Goal: Task Accomplishment & Management: Manage account settings

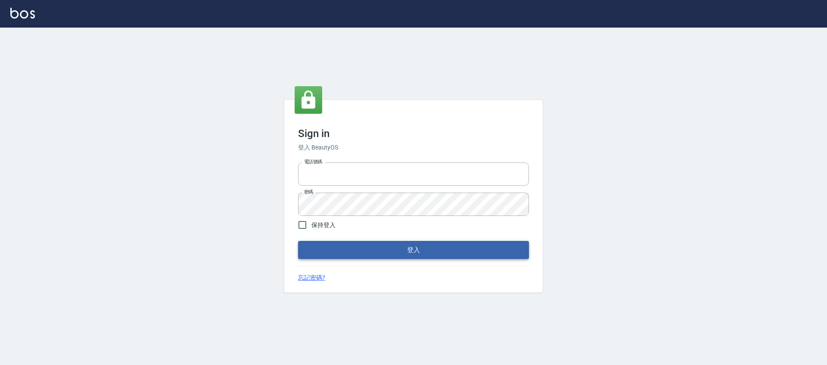
type input "0976742122"
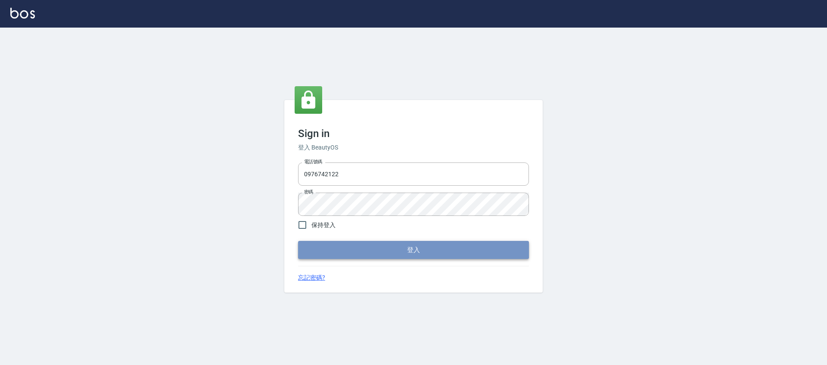
click at [448, 254] on button "登入" at bounding box center [413, 250] width 231 height 18
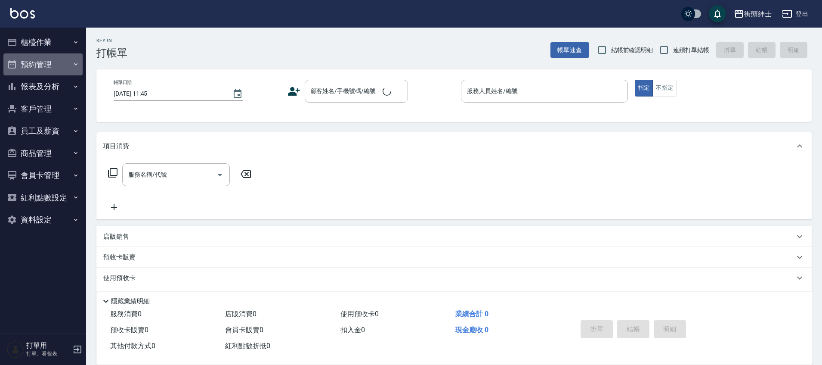
click at [50, 71] on button "預約管理" at bounding box center [42, 64] width 79 height 22
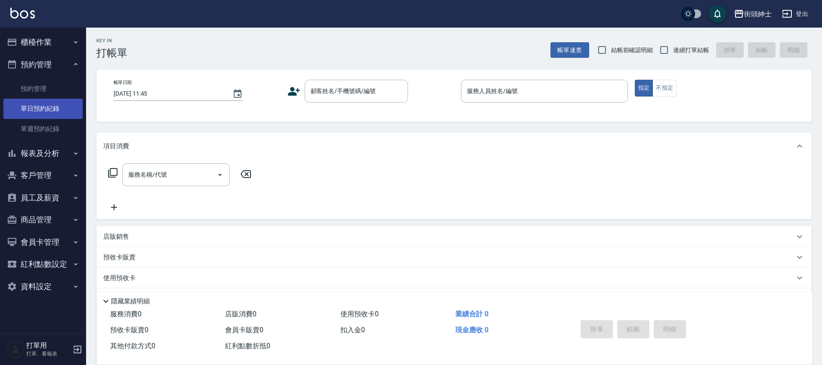
click at [46, 111] on link "單日預約紀錄" at bounding box center [42, 109] width 79 height 20
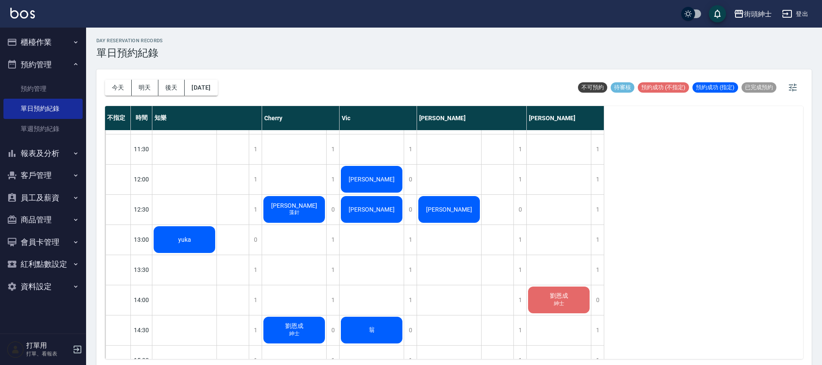
scroll to position [149, 0]
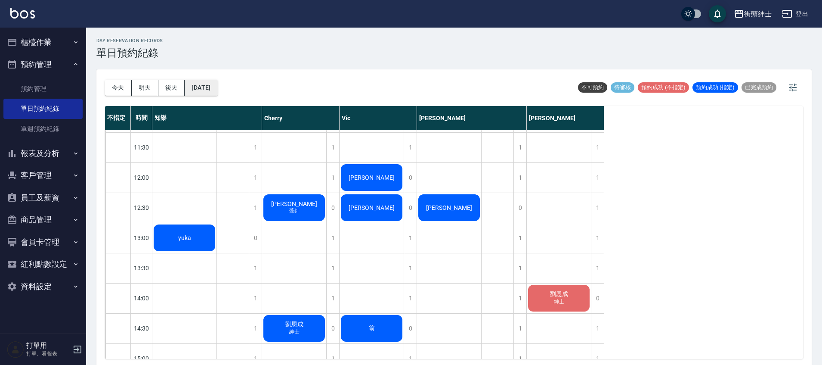
click at [213, 92] on button "[DATE]" at bounding box center [201, 88] width 33 height 16
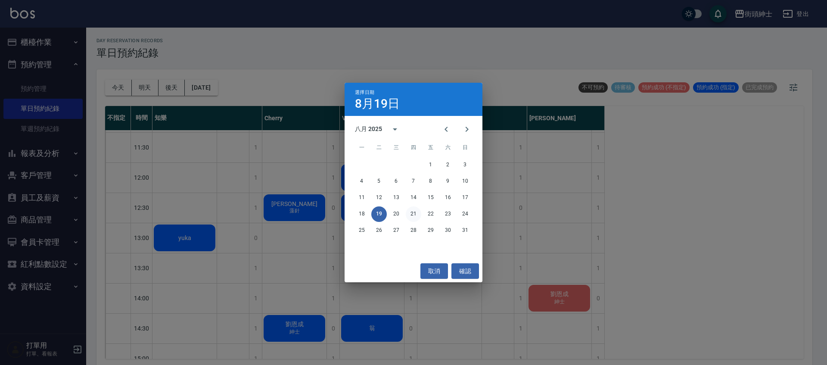
click at [417, 217] on button "21" at bounding box center [414, 214] width 16 height 16
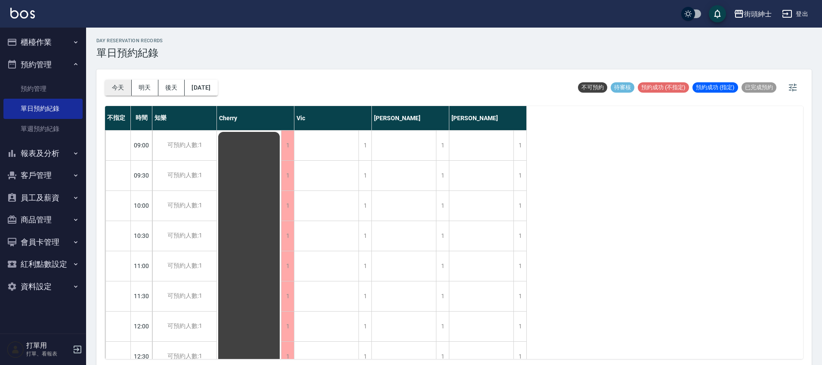
click at [107, 86] on button "今天" at bounding box center [118, 88] width 27 height 16
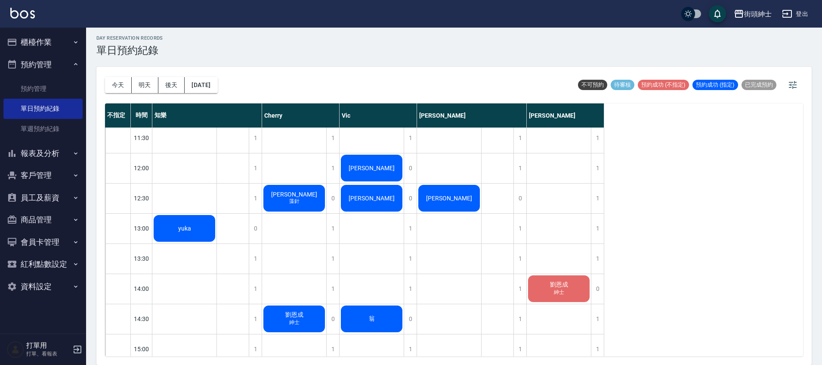
scroll to position [159, 0]
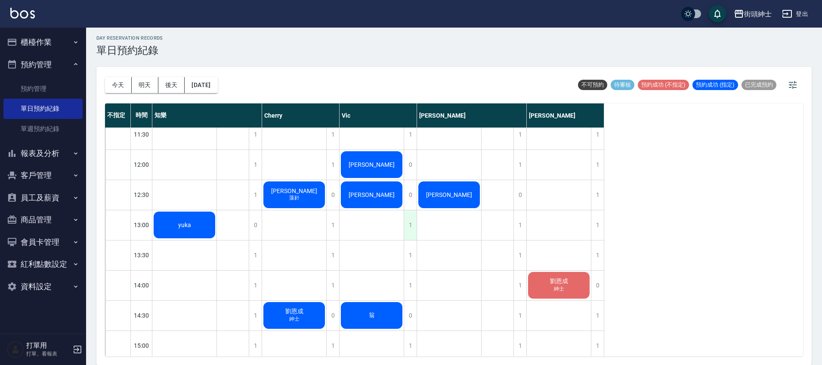
click at [410, 223] on div "1" at bounding box center [410, 225] width 13 height 30
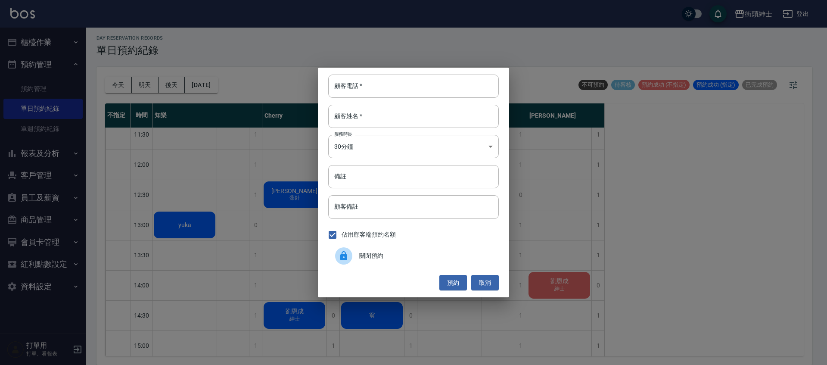
click at [385, 253] on span "關閉預約" at bounding box center [425, 255] width 133 height 9
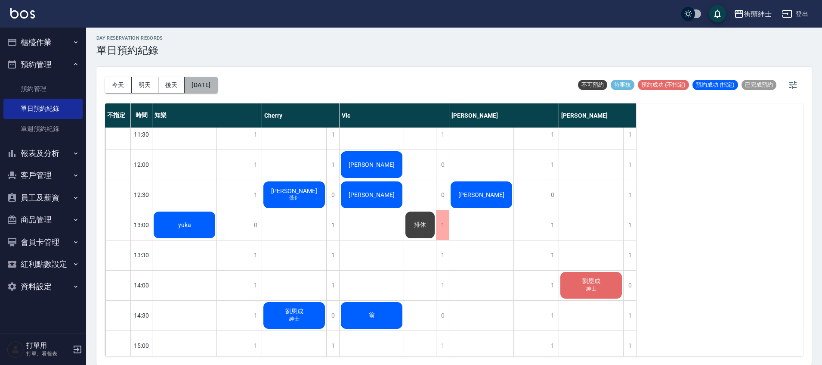
click at [217, 92] on button "[DATE]" at bounding box center [201, 85] width 33 height 16
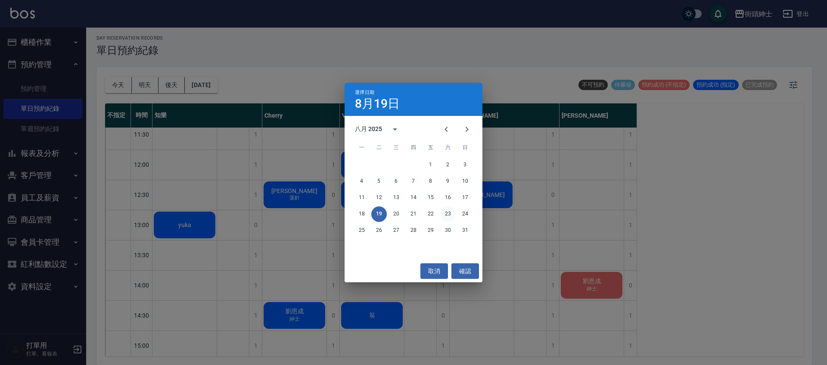
click at [449, 215] on button "23" at bounding box center [448, 214] width 16 height 16
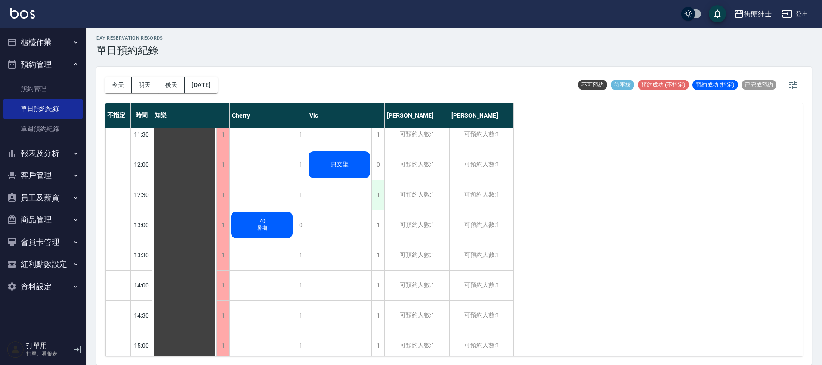
click at [379, 191] on div "1" at bounding box center [378, 195] width 13 height 30
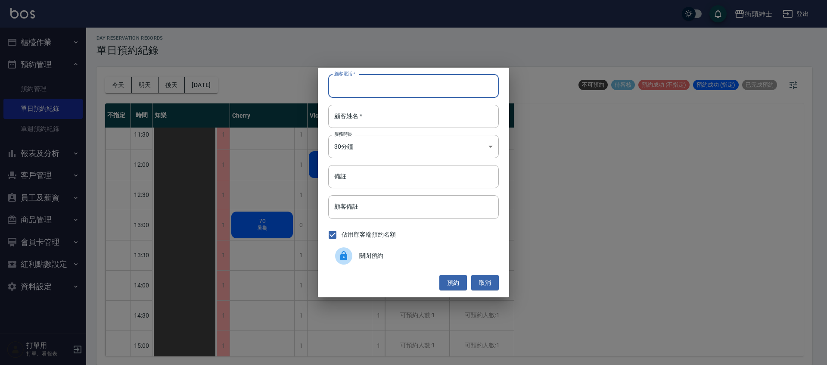
click at [348, 87] on input "顧客電話   *" at bounding box center [413, 85] width 171 height 23
type input "c"
type input "猴子"
drag, startPoint x: 356, startPoint y: 89, endPoint x: 327, endPoint y: 89, distance: 28.4
click at [326, 90] on div "顧客電話   * 猴子 顧客電話   * 顧客姓名   * 顧客姓名   * 服務時長 30分鐘 1 服務時長 備註 備註 顧客備註 顧客備註 佔用顧客端預約…" at bounding box center [413, 183] width 191 height 230
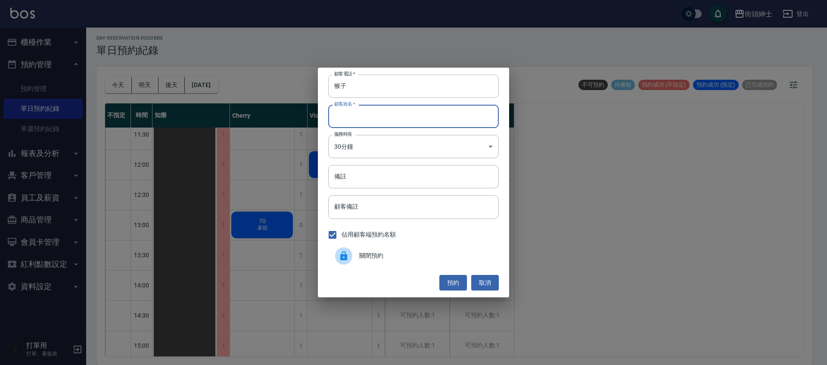
click at [351, 118] on input "顧客姓名   *" at bounding box center [413, 116] width 171 height 23
paste input "猴子"
type input "猴子"
click at [460, 289] on button "預約" at bounding box center [453, 283] width 28 height 16
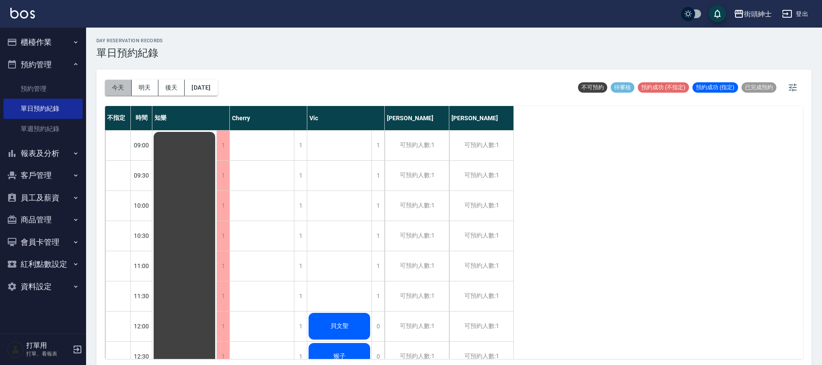
drag, startPoint x: 121, startPoint y: 85, endPoint x: 121, endPoint y: 90, distance: 4.8
click at [121, 86] on button "今天" at bounding box center [118, 88] width 27 height 16
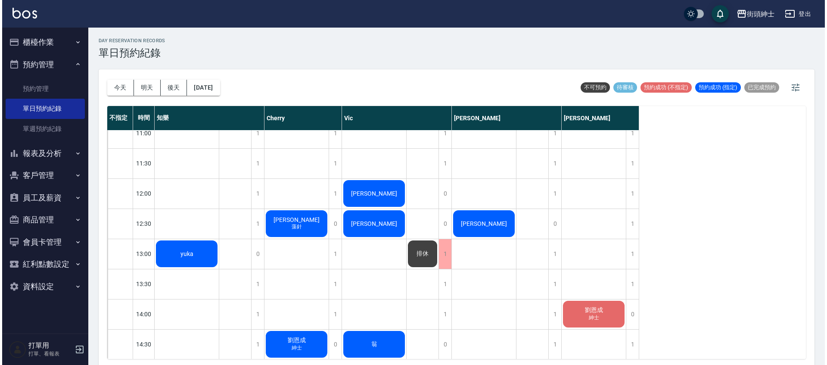
scroll to position [136, 0]
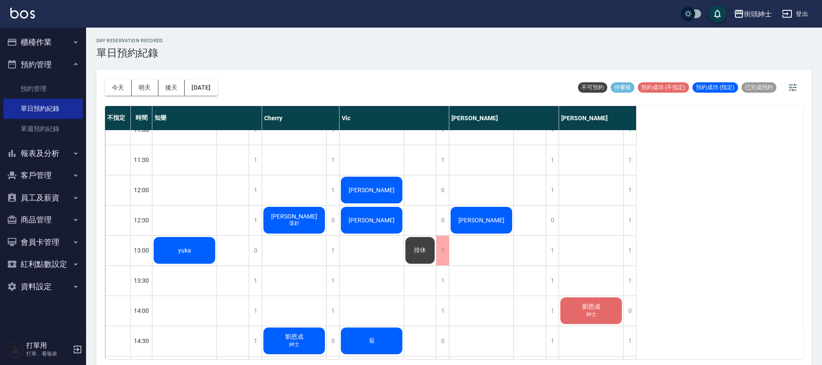
click at [180, 253] on div "yuka" at bounding box center [184, 250] width 64 height 29
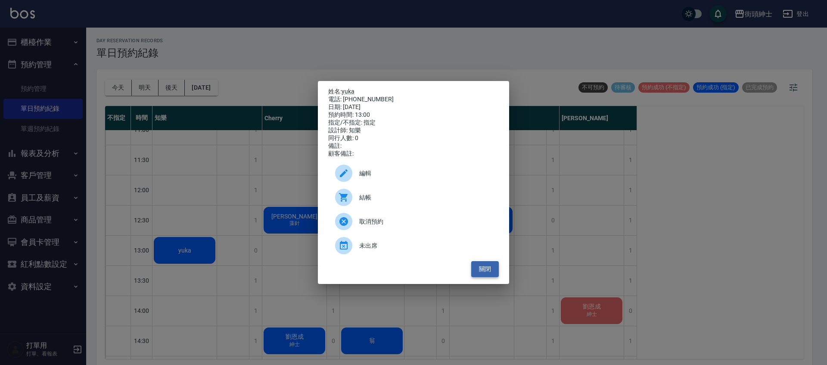
click at [481, 272] on button "關閉" at bounding box center [485, 269] width 28 height 16
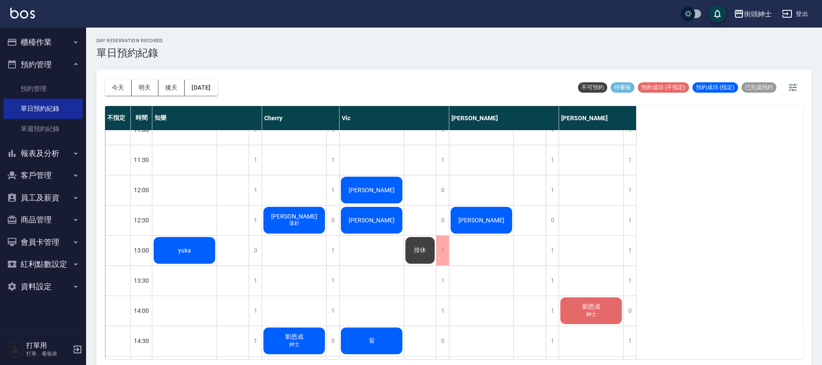
click at [217, 236] on div "[PERSON_NAME]" at bounding box center [184, 250] width 64 height 29
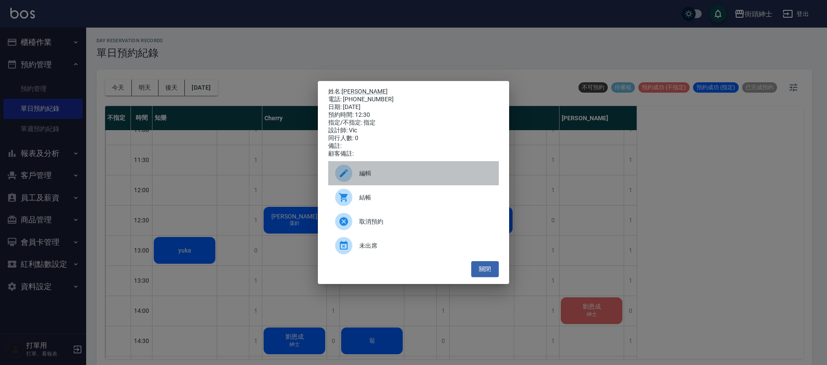
click at [371, 178] on span "編輯" at bounding box center [425, 173] width 133 height 9
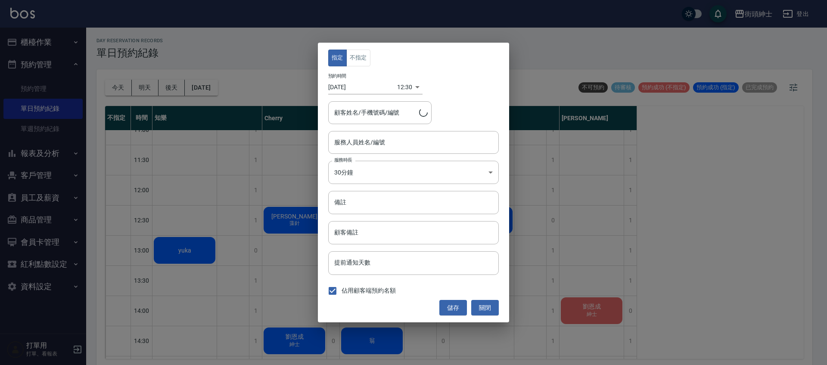
type input "Vic(無代號)"
type input "威廸/0976621313"
click at [398, 86] on body "街頭紳士 登出 櫃檯作業 打帳單 帳單列表 營業儀表板 現金收支登錄 材料自購登錄 每日結帳 排班表 現場電腦打卡 預約管理 預約管理 單日預約紀錄 單週預約…" at bounding box center [413, 183] width 827 height 367
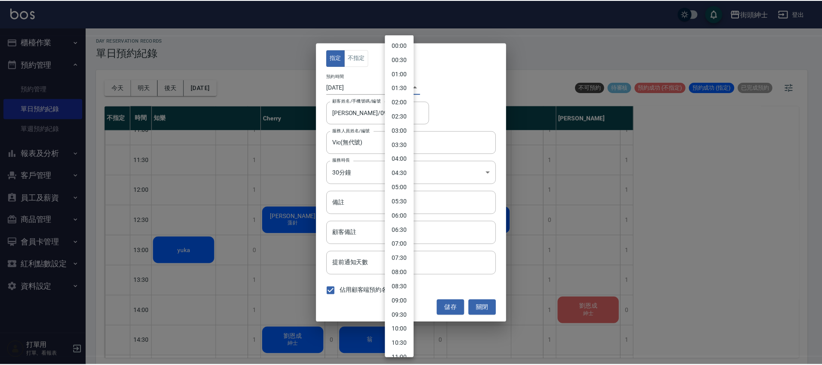
scroll to position [204, 0]
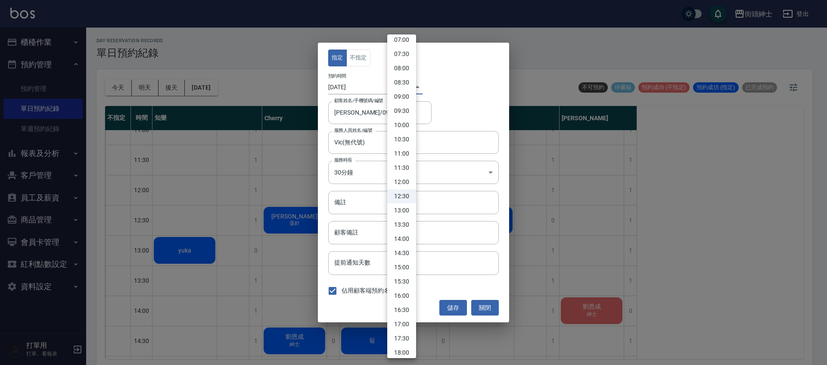
click at [409, 205] on li "13:00" at bounding box center [401, 210] width 29 height 14
type input "1755579600000"
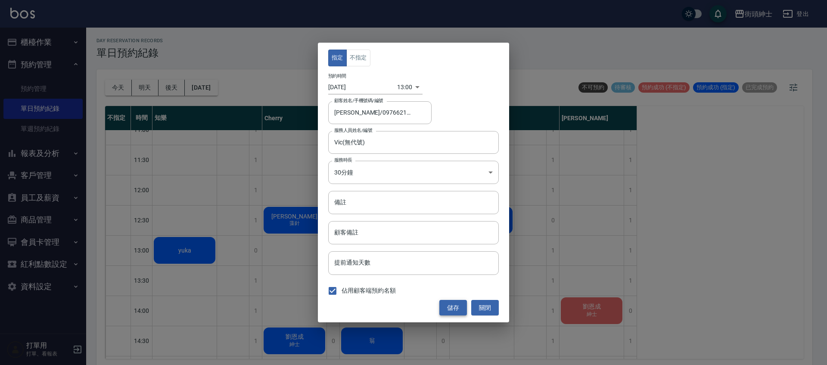
click at [458, 309] on button "儲存" at bounding box center [453, 308] width 28 height 16
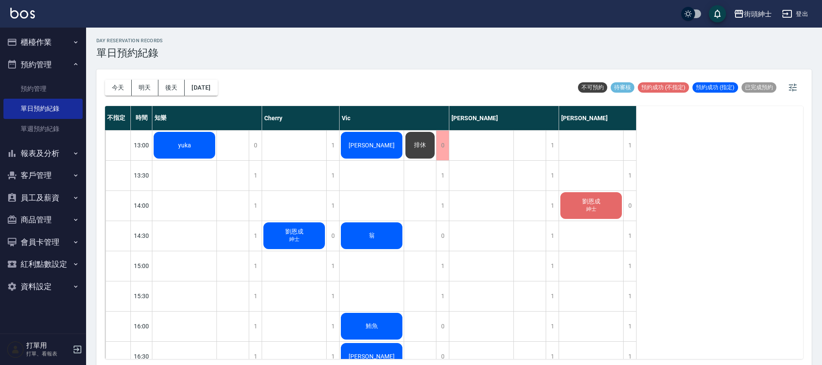
scroll to position [243, 0]
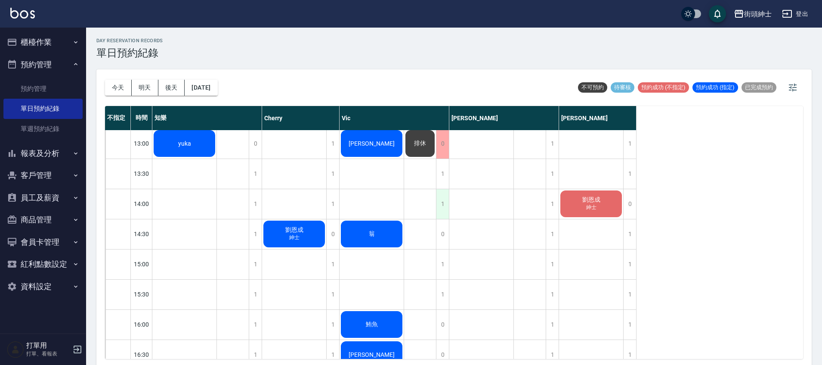
click at [439, 211] on div "1" at bounding box center [442, 204] width 13 height 30
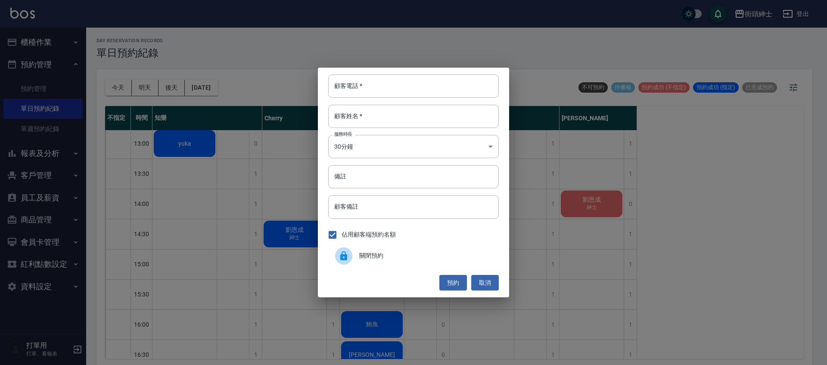
click at [403, 257] on span "關閉預約" at bounding box center [425, 255] width 133 height 9
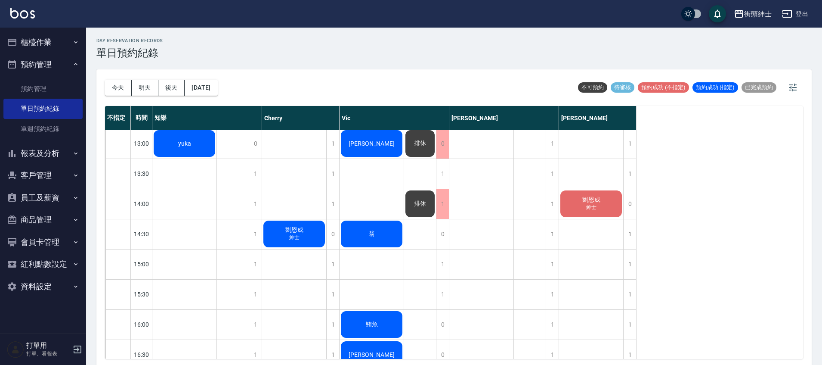
click at [193, 147] on span "排休" at bounding box center [185, 143] width 16 height 7
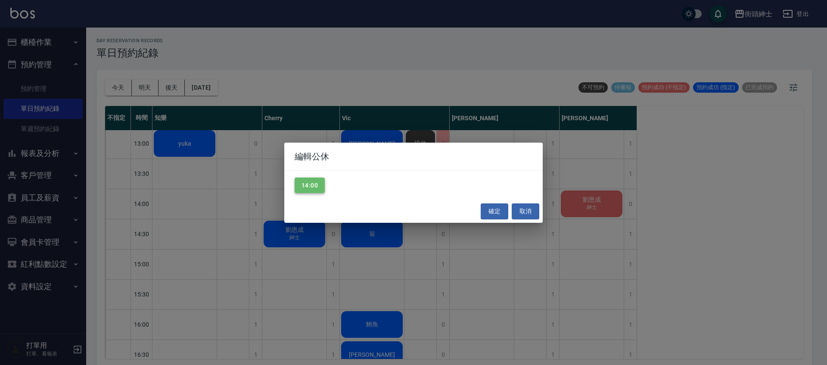
click at [312, 184] on button "14:00" at bounding box center [310, 185] width 30 height 16
click at [533, 212] on button "取消" at bounding box center [526, 211] width 28 height 16
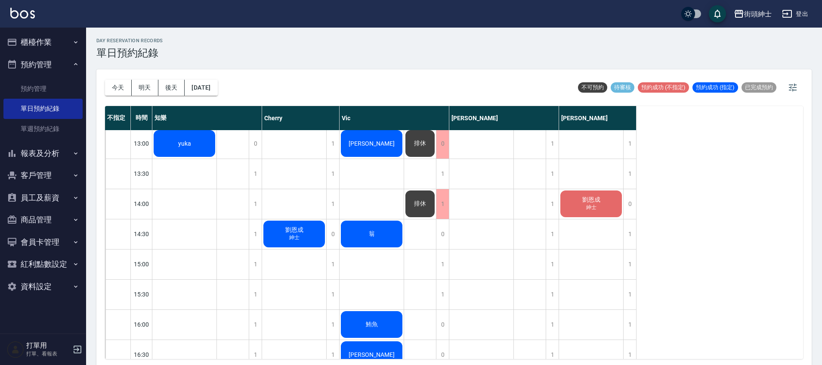
click at [217, 158] on div "排休" at bounding box center [184, 143] width 64 height 29
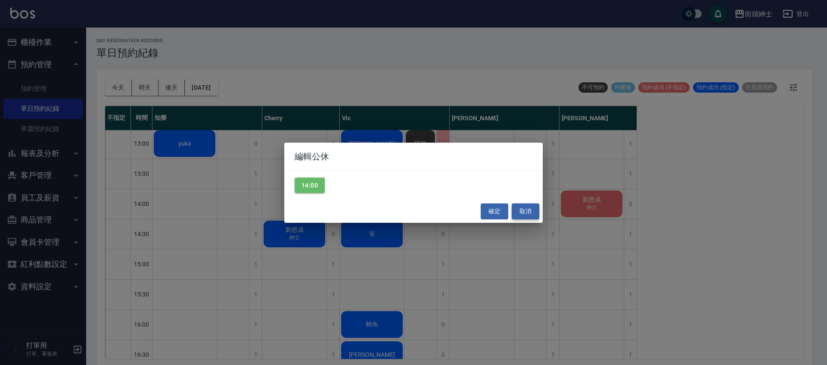
click at [521, 213] on button "取消" at bounding box center [526, 211] width 28 height 16
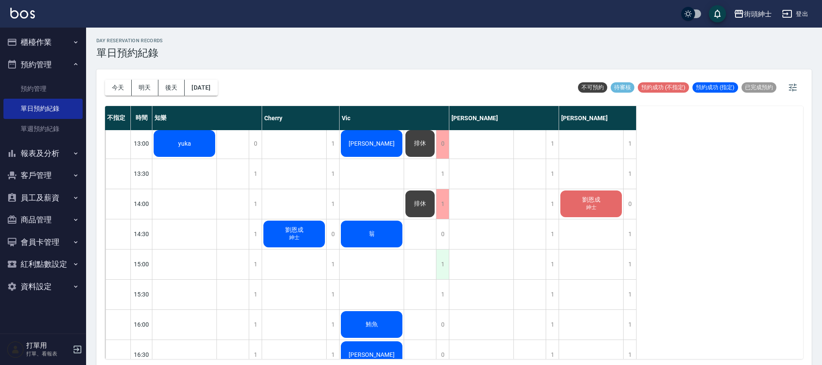
click at [440, 266] on div "1" at bounding box center [442, 264] width 13 height 30
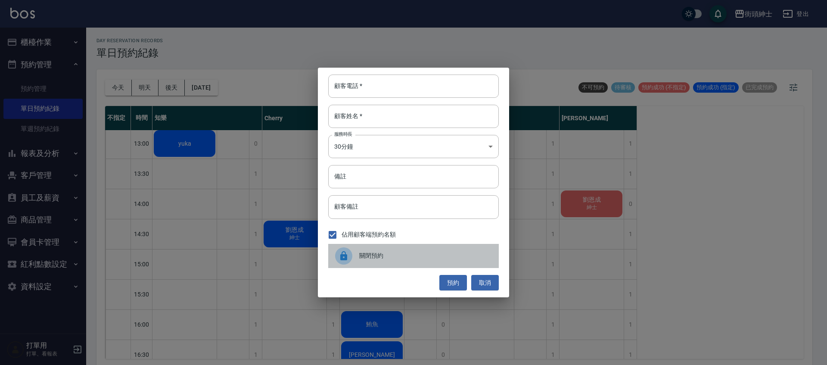
click at [344, 256] on icon at bounding box center [343, 255] width 7 height 9
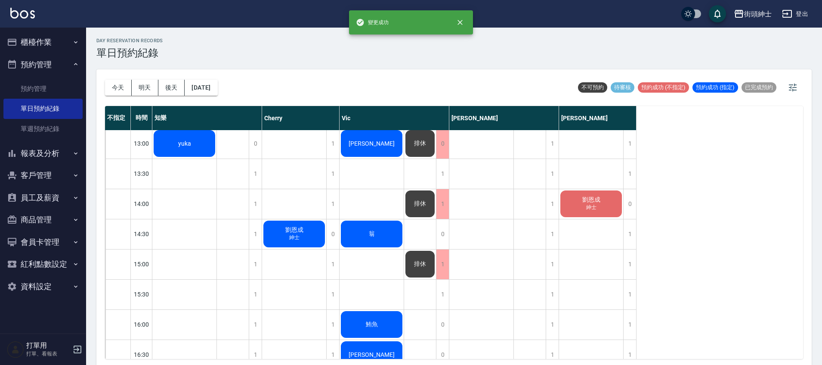
click at [217, 158] on div "排休" at bounding box center [184, 143] width 64 height 29
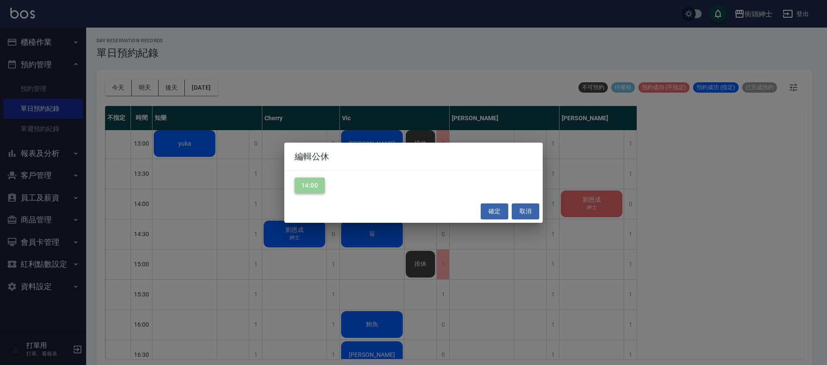
click at [301, 189] on button "14:00" at bounding box center [310, 185] width 30 height 16
click at [495, 205] on button "確定" at bounding box center [495, 211] width 28 height 16
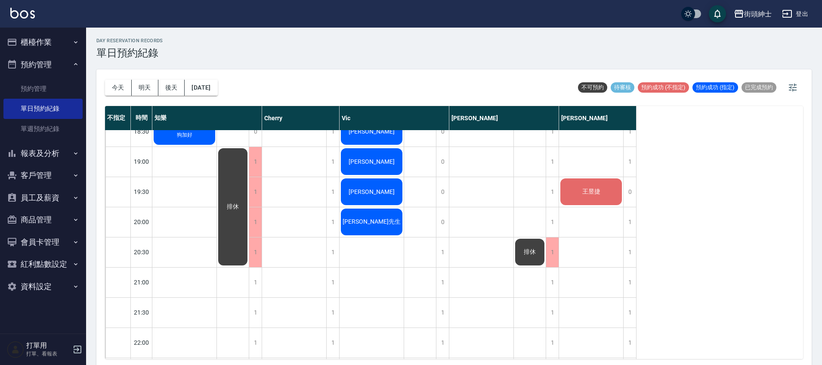
scroll to position [590, 0]
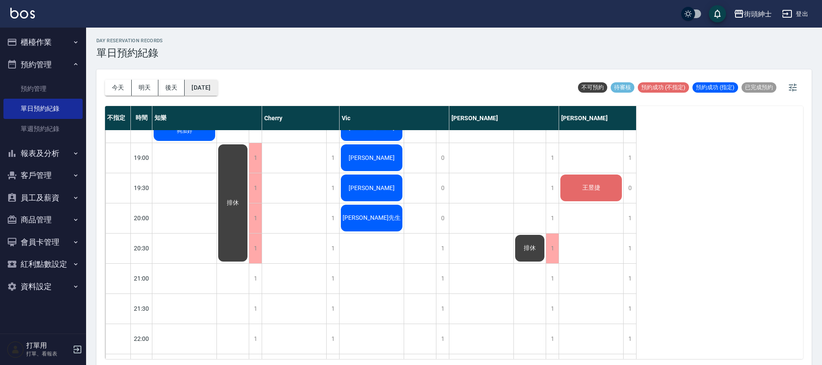
click at [214, 91] on button "[DATE]" at bounding box center [201, 88] width 33 height 16
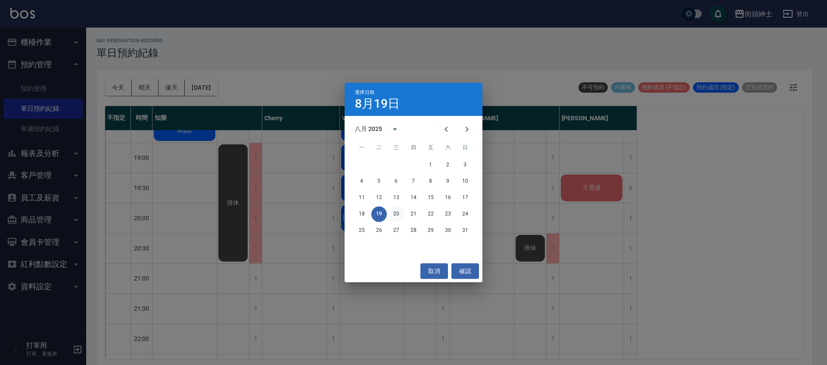
click at [397, 213] on button "20" at bounding box center [396, 214] width 16 height 16
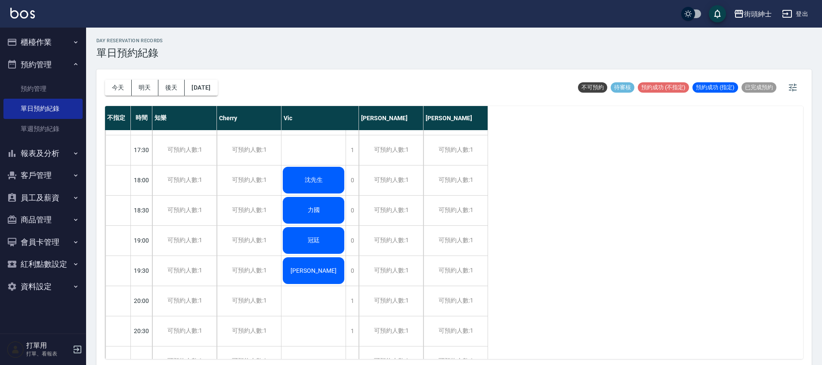
scroll to position [349, 0]
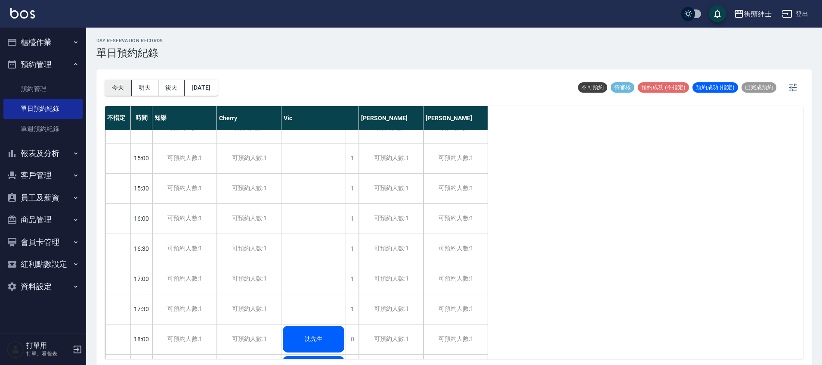
click at [120, 84] on button "今天" at bounding box center [118, 88] width 27 height 16
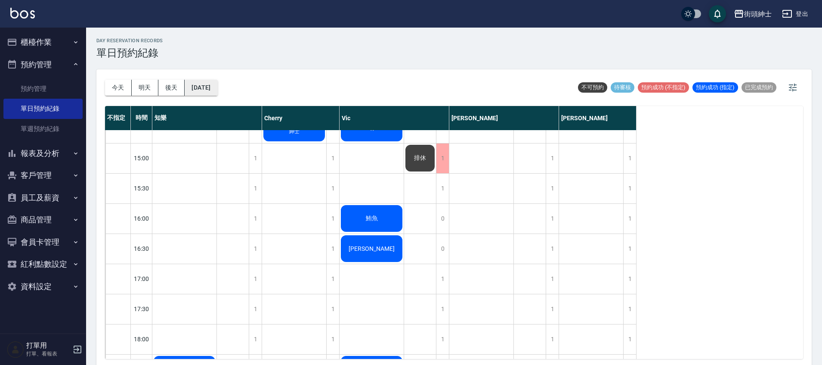
click at [218, 93] on div "今天 明天 後天 2025/08/19" at bounding box center [161, 87] width 113 height 37
click at [217, 84] on button "[DATE]" at bounding box center [201, 88] width 33 height 16
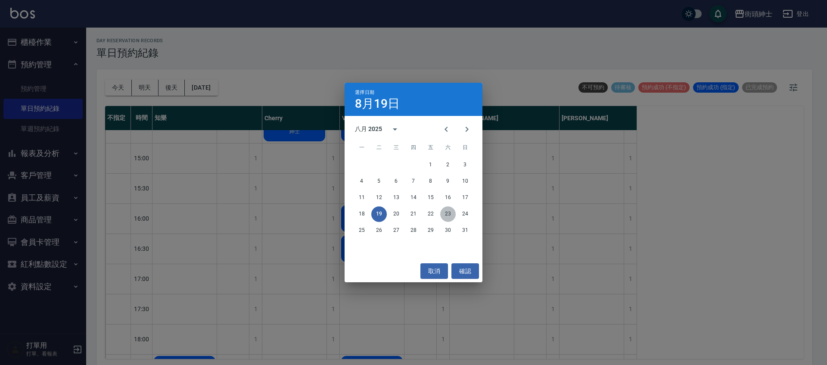
click at [451, 214] on button "23" at bounding box center [448, 214] width 16 height 16
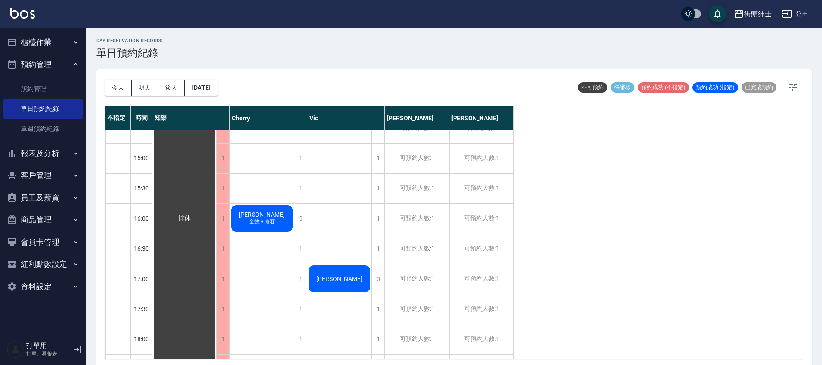
scroll to position [347, 0]
click at [199, 87] on button "2025/08/23" at bounding box center [201, 88] width 33 height 16
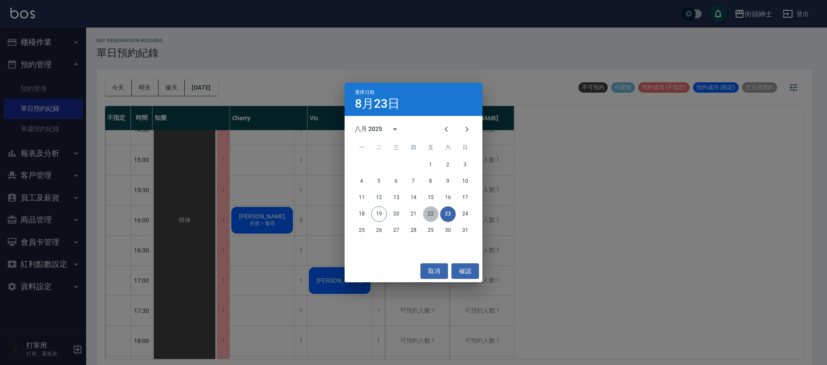
click at [429, 218] on button "22" at bounding box center [431, 214] width 16 height 16
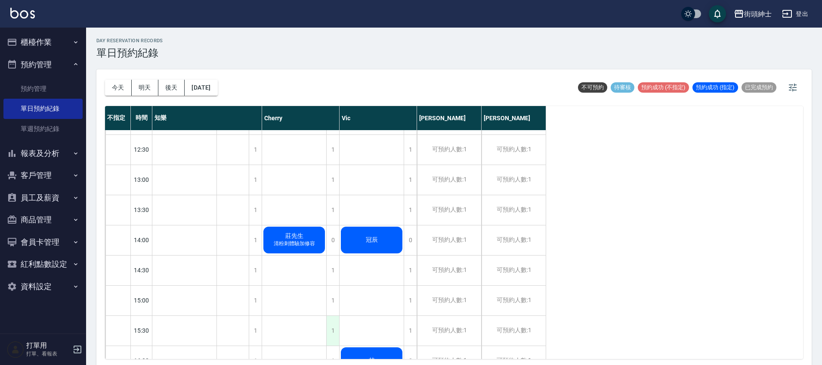
scroll to position [171, 0]
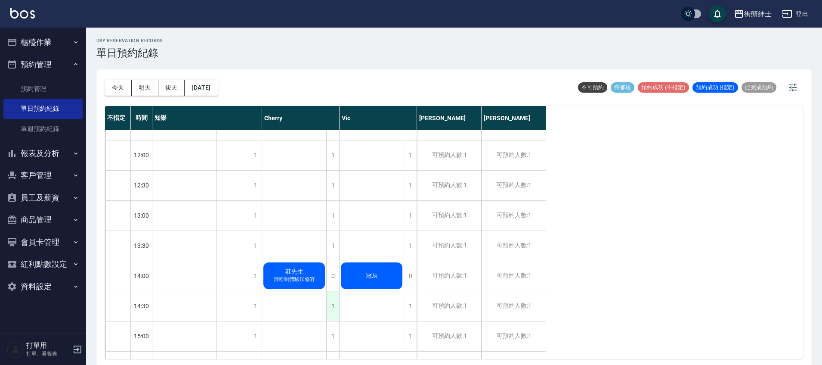
click at [329, 317] on div "1" at bounding box center [332, 306] width 13 height 30
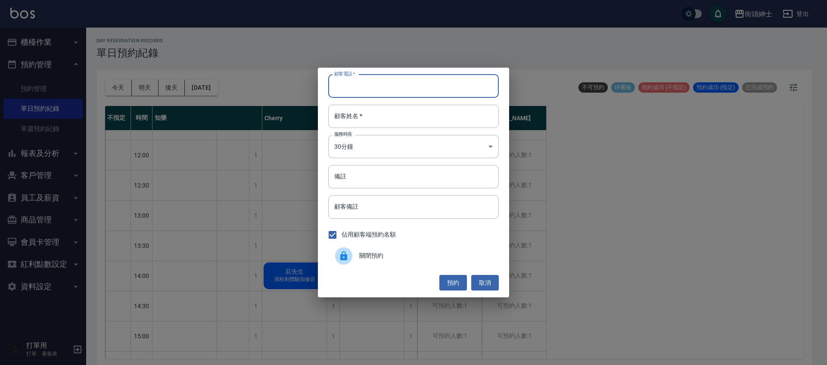
click at [390, 92] on input "顧客電話   *" at bounding box center [413, 85] width 171 height 23
type input "０"
type input "0908201631"
click at [391, 119] on input "顧客姓名   *" at bounding box center [413, 116] width 171 height 23
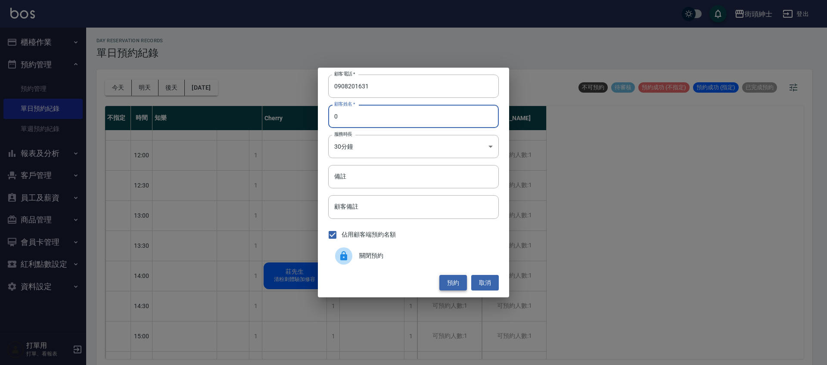
type input "0"
click at [458, 279] on button "預約" at bounding box center [453, 283] width 28 height 16
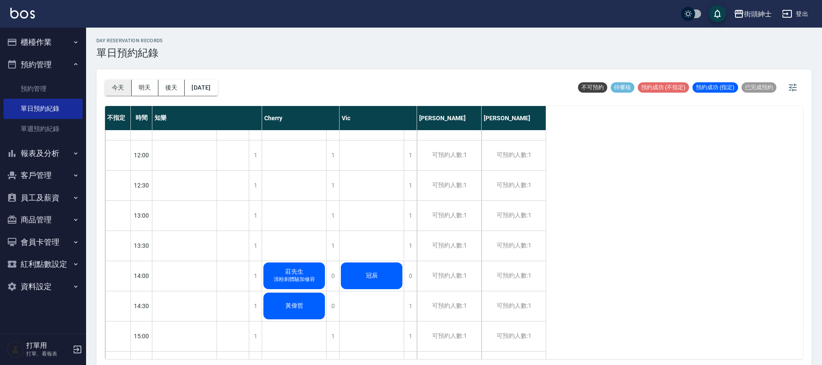
click at [113, 90] on button "今天" at bounding box center [118, 88] width 27 height 16
click at [113, 90] on div at bounding box center [411, 182] width 822 height 365
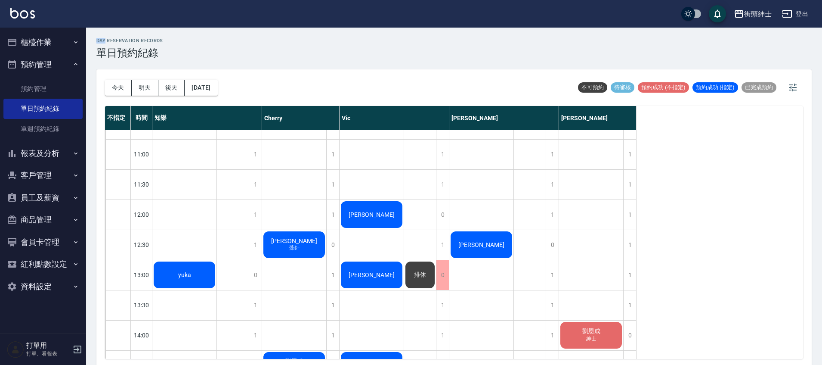
scroll to position [112, 0]
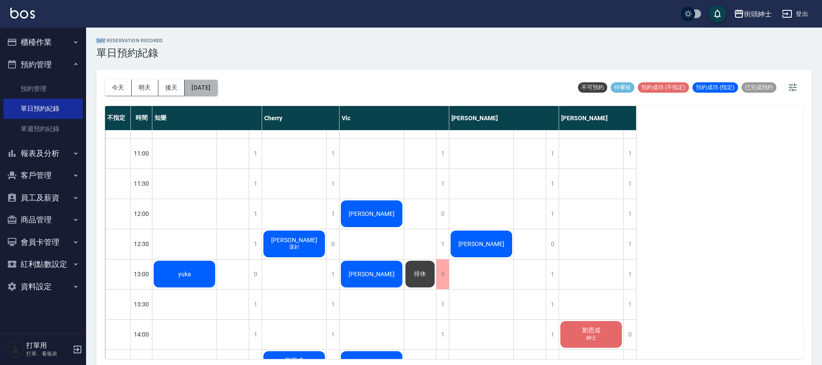
click at [215, 85] on button "[DATE]" at bounding box center [201, 88] width 33 height 16
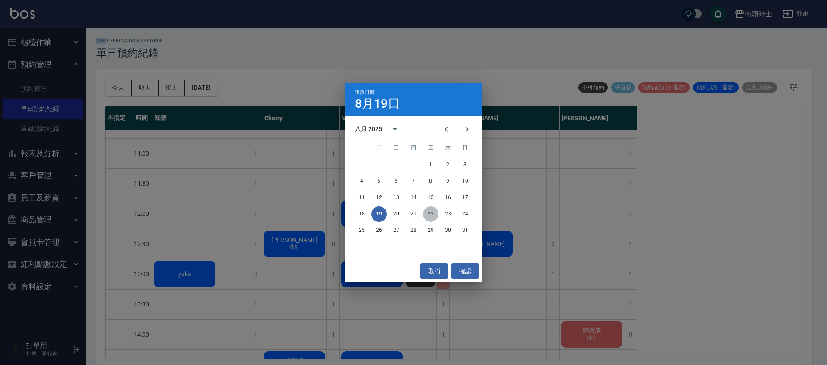
click at [434, 216] on button "22" at bounding box center [431, 214] width 16 height 16
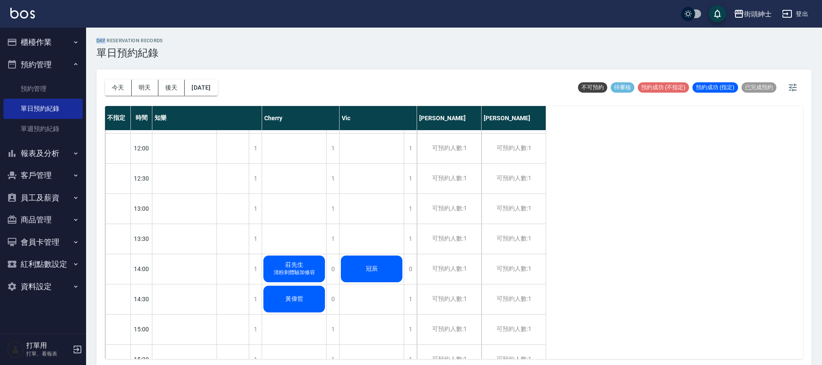
scroll to position [178, 0]
click at [119, 86] on button "今天" at bounding box center [118, 88] width 27 height 16
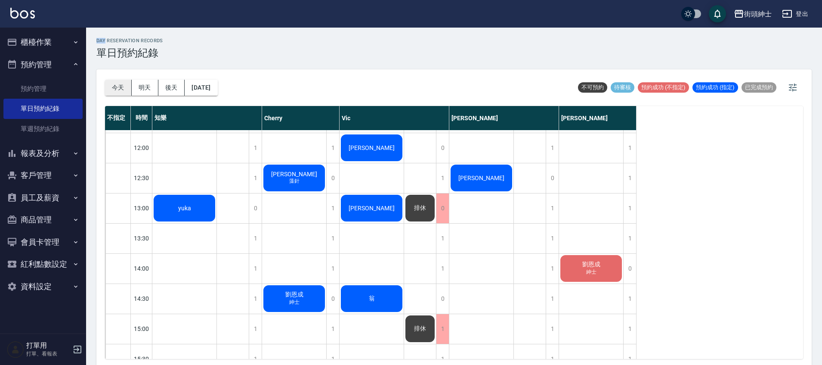
click at [118, 89] on button "今天" at bounding box center [118, 88] width 27 height 16
click at [121, 91] on button "今天" at bounding box center [118, 88] width 27 height 16
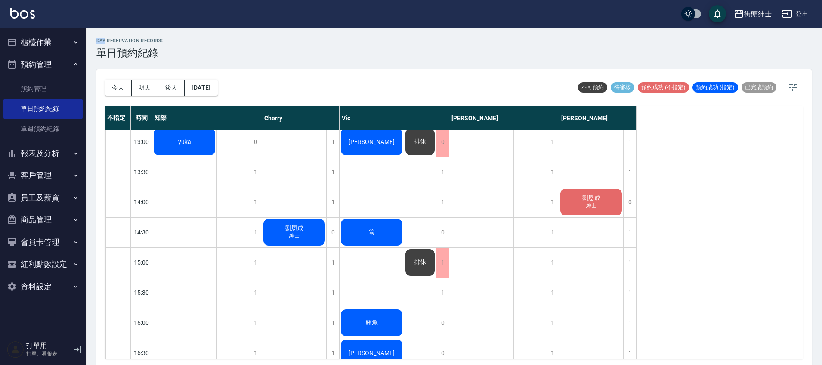
scroll to position [243, 0]
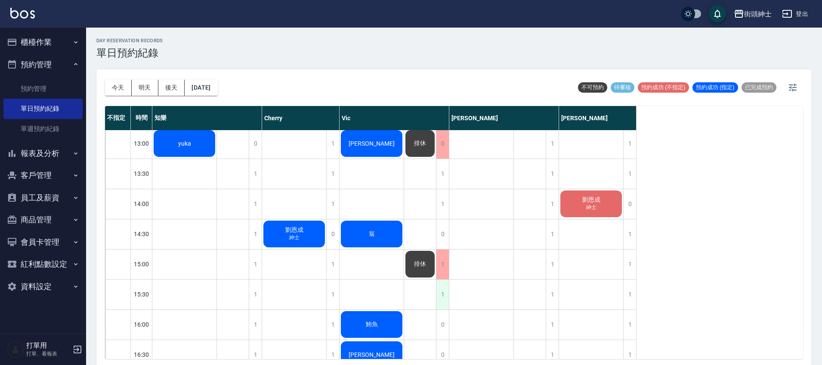
click at [440, 297] on div "1" at bounding box center [442, 294] width 13 height 30
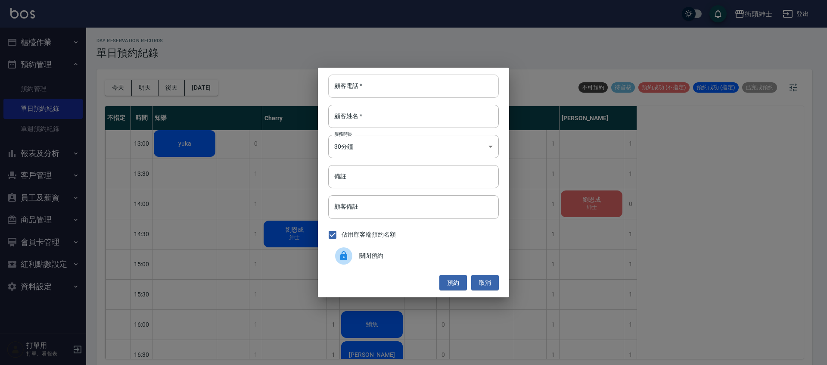
click at [379, 85] on input "顧客電話   *" at bounding box center [413, 85] width 171 height 23
type input "０"
type input "0988603868"
click at [376, 118] on input "顧客姓名   *" at bounding box center [413, 116] width 171 height 23
type input "黃"
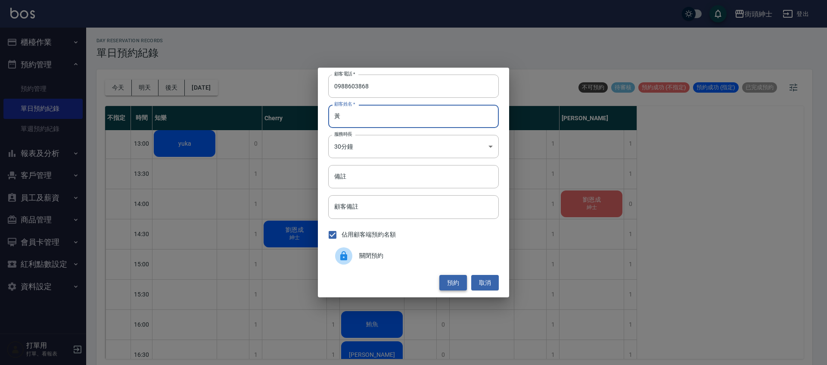
click at [443, 284] on button "預約" at bounding box center [453, 283] width 28 height 16
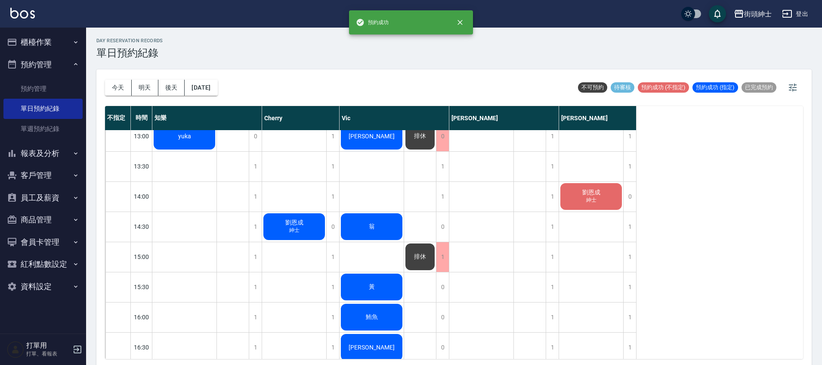
scroll to position [252, 0]
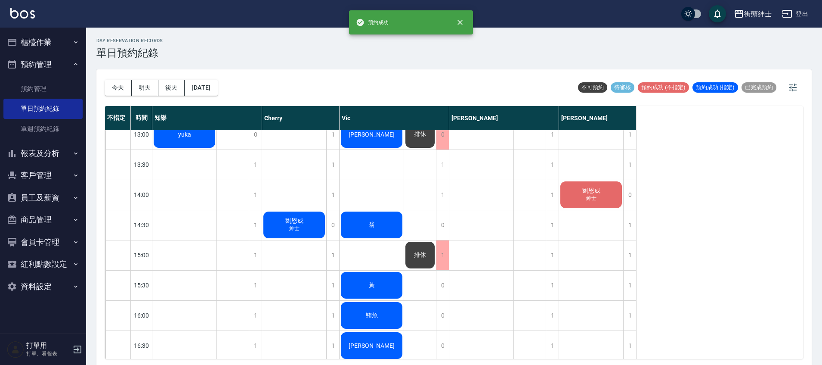
click at [217, 149] on div "黃" at bounding box center [184, 134] width 64 height 29
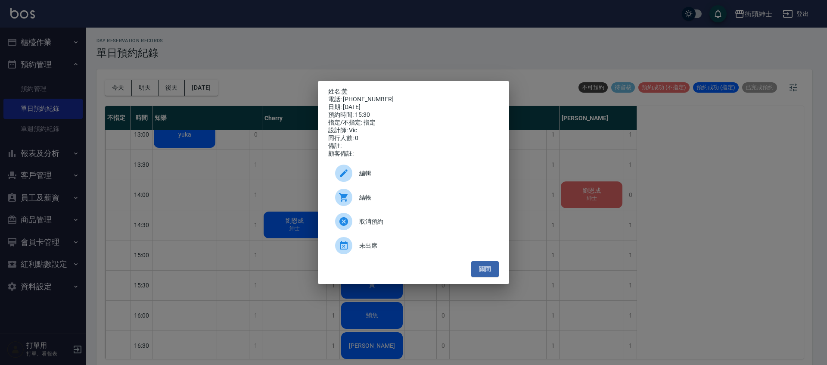
click at [355, 177] on div at bounding box center [347, 172] width 24 height 17
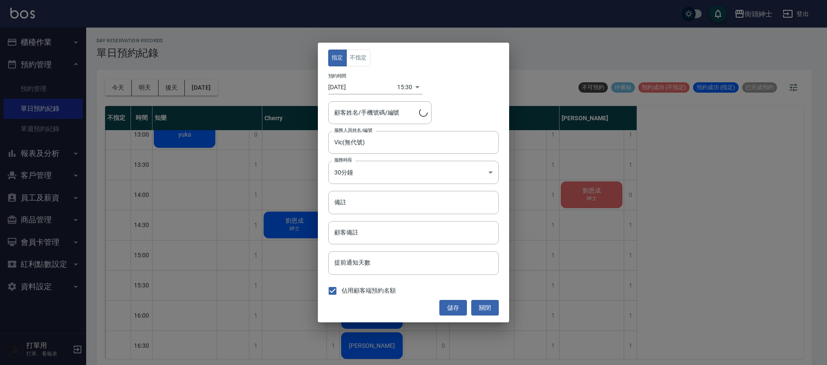
type input "黃/0988603868"
click at [359, 53] on button "不指定" at bounding box center [358, 58] width 24 height 17
click at [454, 308] on button "儲存" at bounding box center [453, 308] width 28 height 16
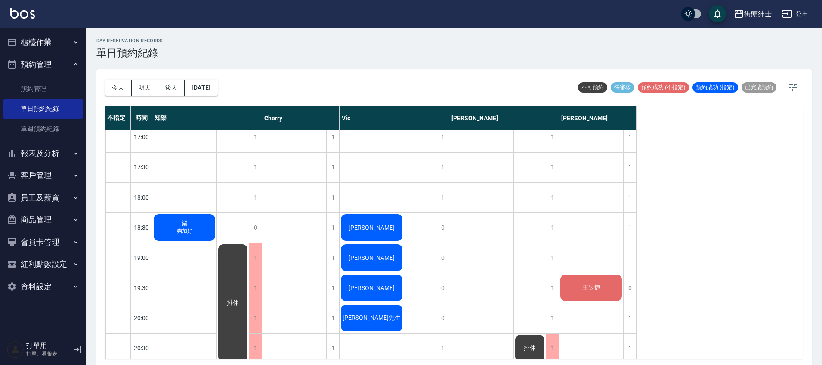
scroll to position [503, 0]
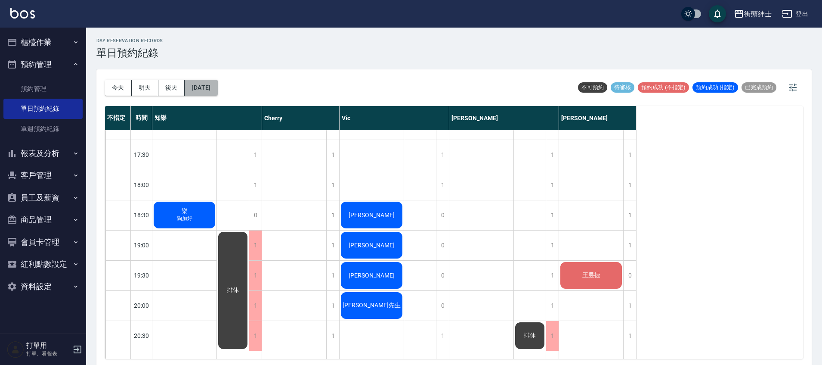
click at [217, 95] on button "[DATE]" at bounding box center [201, 88] width 33 height 16
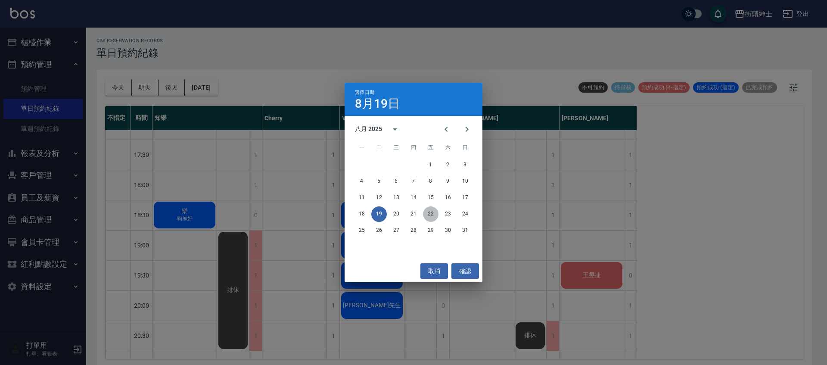
click at [432, 212] on button "22" at bounding box center [431, 214] width 16 height 16
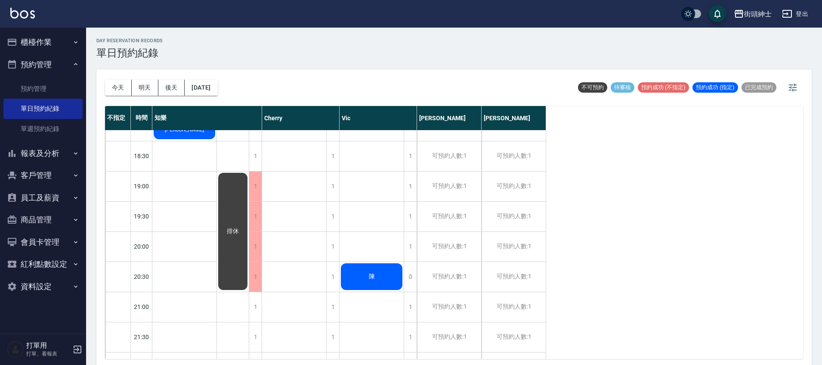
scroll to position [562, 0]
click at [120, 88] on button "今天" at bounding box center [118, 88] width 27 height 16
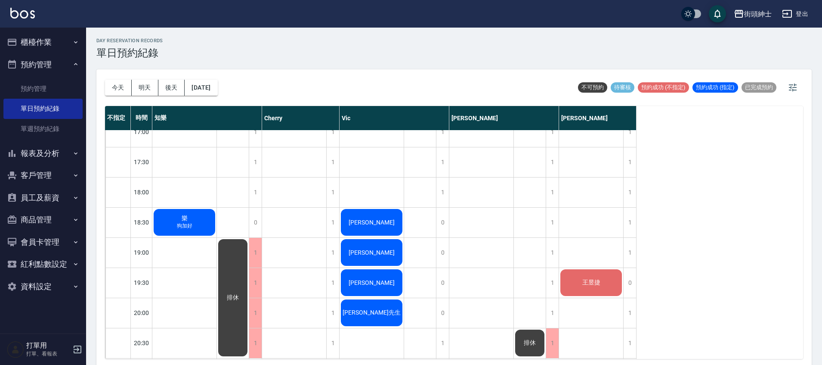
scroll to position [497, 0]
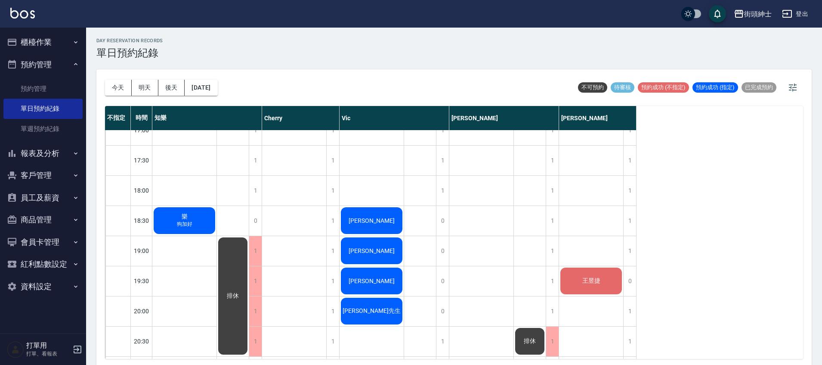
click at [623, 247] on div "劉恩成 紳士 王昱捷" at bounding box center [591, 70] width 65 height 874
click at [630, 246] on div "1" at bounding box center [630, 251] width 13 height 30
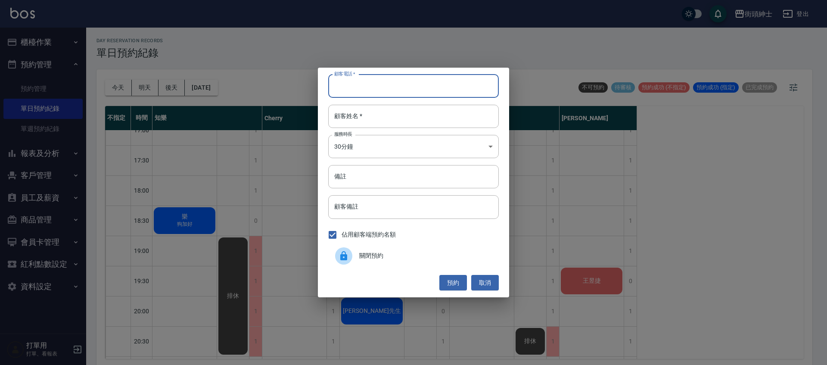
click at [437, 93] on input "顧客電話   *" at bounding box center [413, 85] width 171 height 23
type input "0976246226"
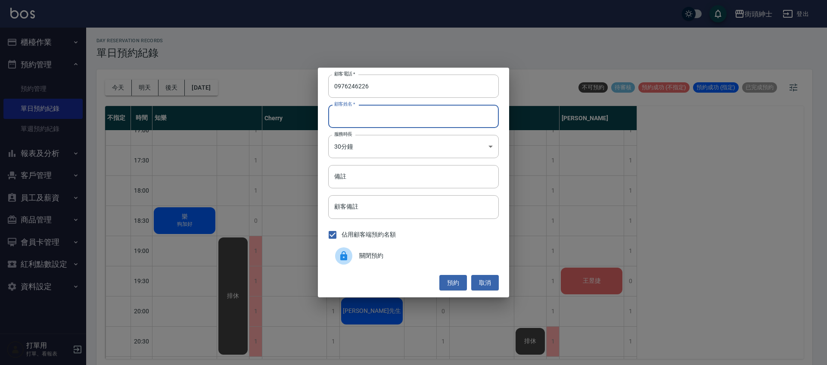
drag, startPoint x: 402, startPoint y: 112, endPoint x: 397, endPoint y: 126, distance: 15.0
click at [402, 112] on input "顧客姓名   *" at bounding box center [413, 116] width 171 height 23
type input "0"
click at [462, 282] on button "預約" at bounding box center [453, 283] width 28 height 16
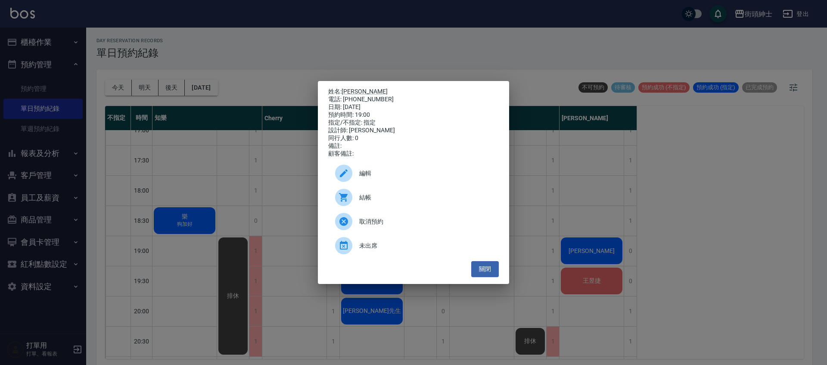
click at [389, 170] on div "編輯" at bounding box center [413, 173] width 171 height 24
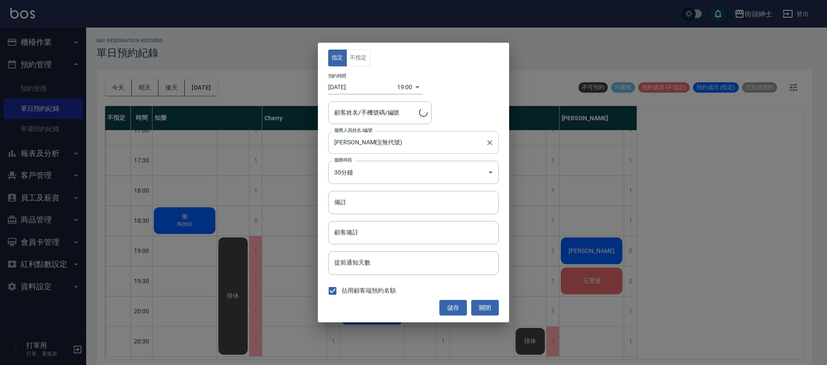
type input "崔華文/0976246226"
drag, startPoint x: 360, startPoint y: 52, endPoint x: 391, endPoint y: 90, distance: 48.6
click at [357, 52] on button "不指定" at bounding box center [358, 58] width 24 height 17
click at [459, 306] on button "儲存" at bounding box center [453, 308] width 28 height 16
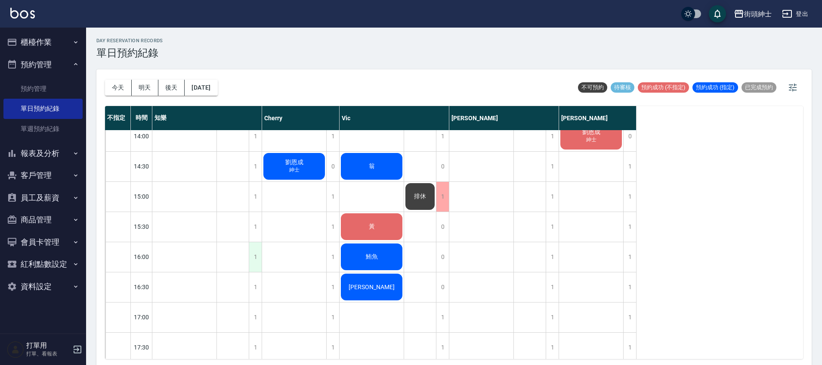
scroll to position [276, 0]
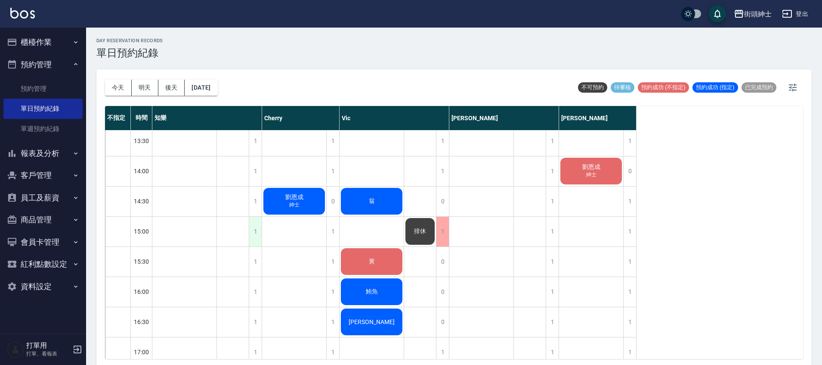
click at [254, 227] on div "1" at bounding box center [255, 232] width 13 height 30
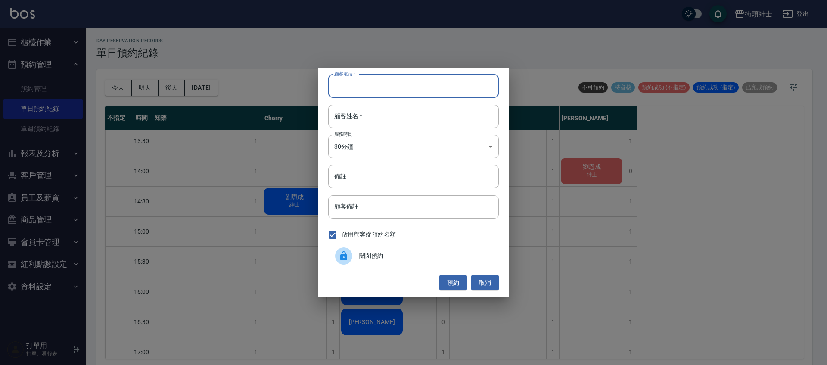
click at [345, 90] on input "顧客電話   *" at bounding box center [413, 85] width 171 height 23
type input "０"
type input "0980698149"
click at [351, 117] on input "顧客姓名   *" at bounding box center [413, 116] width 171 height 23
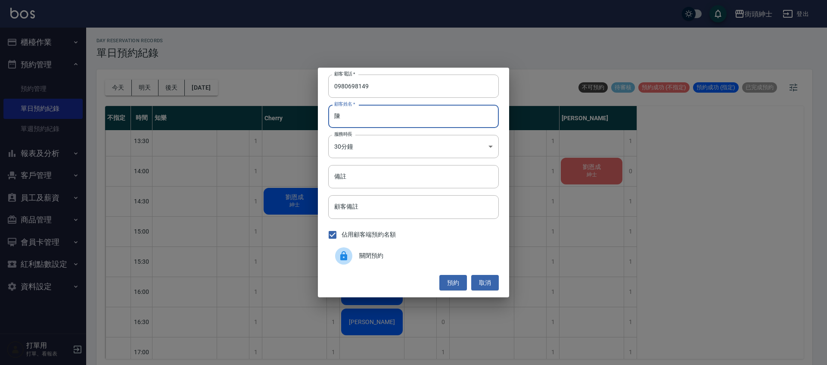
type input "陳"
click at [448, 277] on button "預約" at bounding box center [453, 283] width 28 height 16
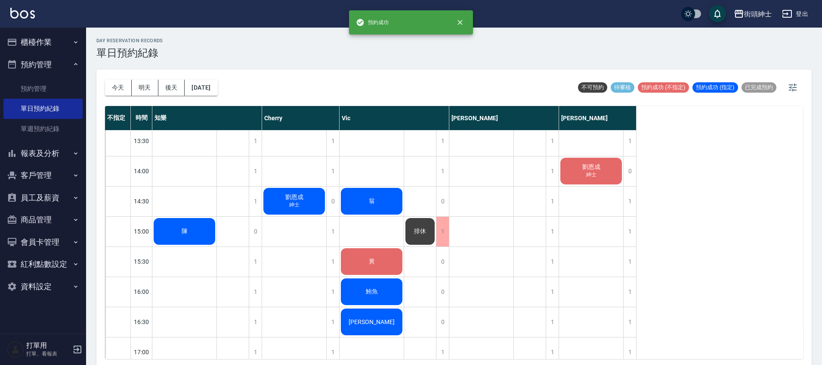
click at [194, 125] on div "陳" at bounding box center [184, 110] width 64 height 29
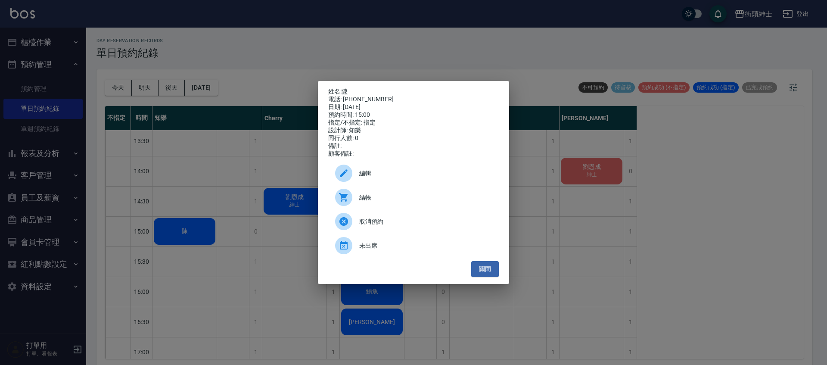
click at [400, 184] on div "編輯" at bounding box center [413, 173] width 171 height 24
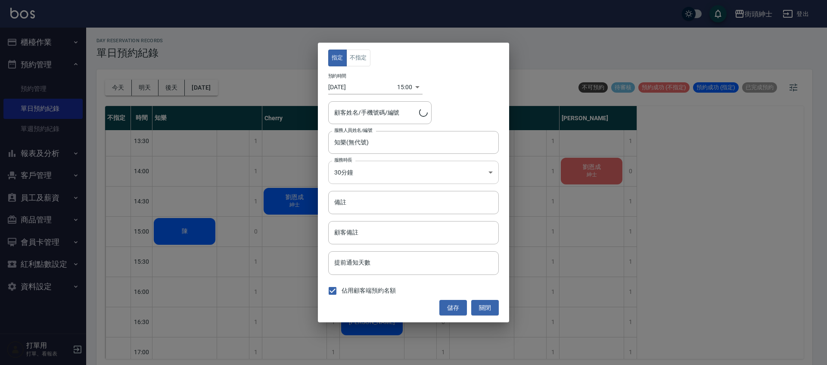
type input "陳/0980698149"
click at [369, 59] on button "不指定" at bounding box center [358, 58] width 24 height 17
click at [455, 312] on button "儲存" at bounding box center [453, 308] width 28 height 16
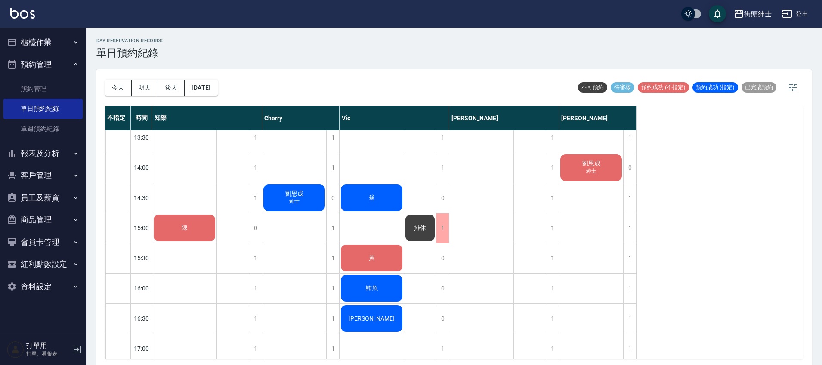
scroll to position [279, 0]
drag, startPoint x: 210, startPoint y: 74, endPoint x: 212, endPoint y: 81, distance: 6.8
click at [210, 75] on div "今天 明天 後天 2025/08/19" at bounding box center [161, 87] width 113 height 37
click at [214, 84] on button "[DATE]" at bounding box center [201, 88] width 33 height 16
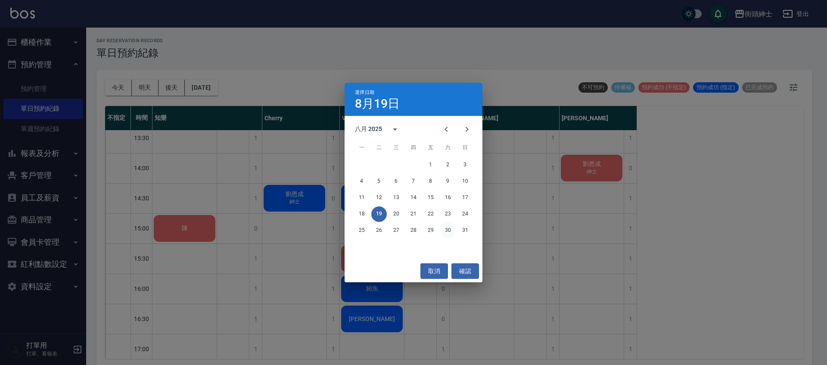
click at [448, 228] on button "30" at bounding box center [448, 231] width 16 height 16
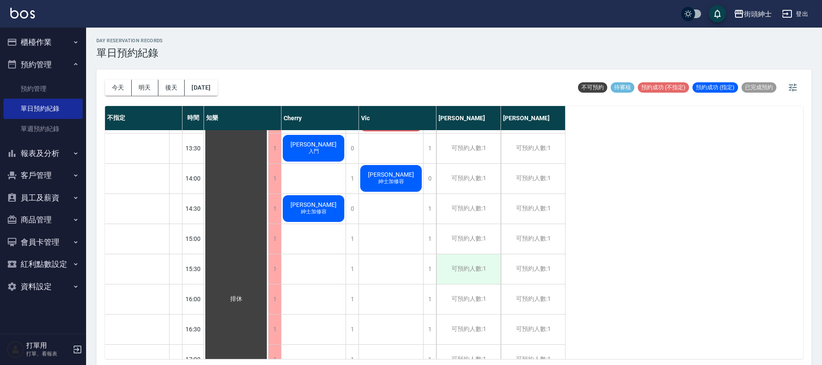
scroll to position [270, 0]
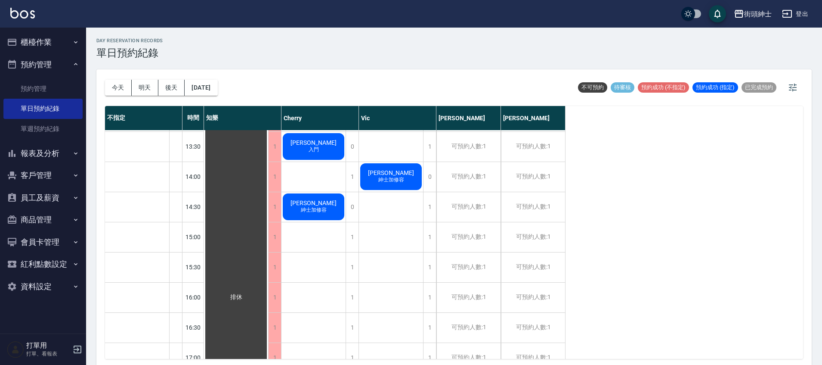
click at [112, 96] on div "今天 明天 後天 2025/08/30" at bounding box center [161, 87] width 113 height 37
click at [114, 94] on div "今天 明天 後天 2025/08/30" at bounding box center [161, 87] width 113 height 37
click at [118, 87] on button "今天" at bounding box center [118, 88] width 27 height 16
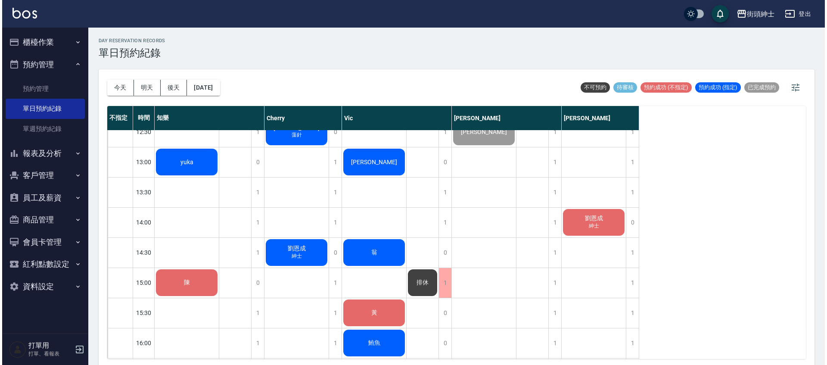
scroll to position [223, 0]
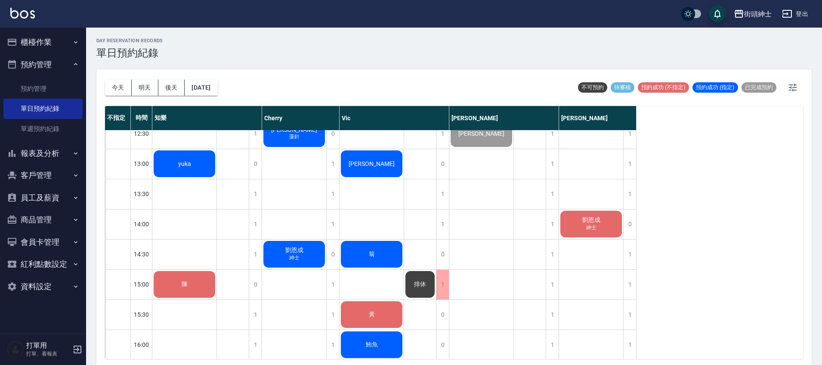
click at [194, 178] on div "陳" at bounding box center [184, 163] width 64 height 29
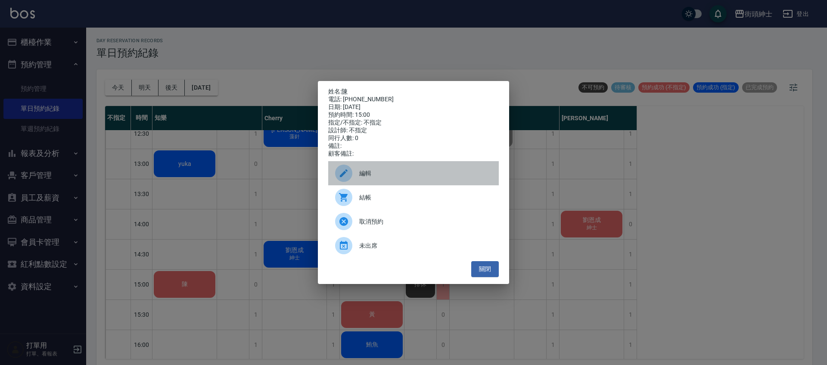
click at [361, 180] on div "編輯" at bounding box center [413, 173] width 171 height 24
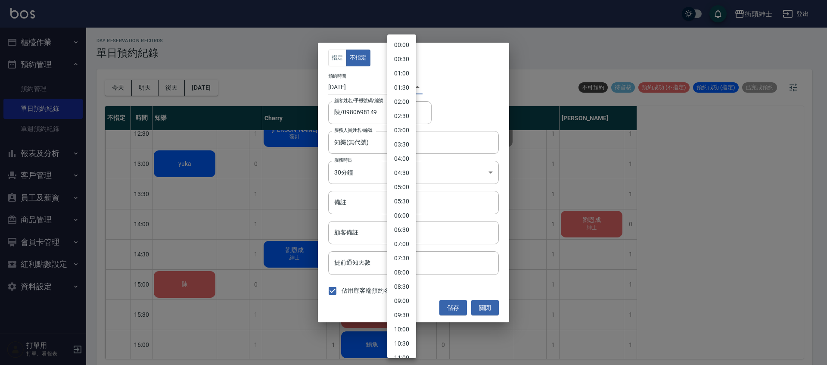
click at [394, 87] on body "街頭紳士 登出 櫃檯作業 打帳單 帳單列表 營業儀表板 現金收支登錄 材料自購登錄 每日結帳 排班表 現場電腦打卡 預約管理 預約管理 單日預約紀錄 單週預約…" at bounding box center [413, 183] width 827 height 367
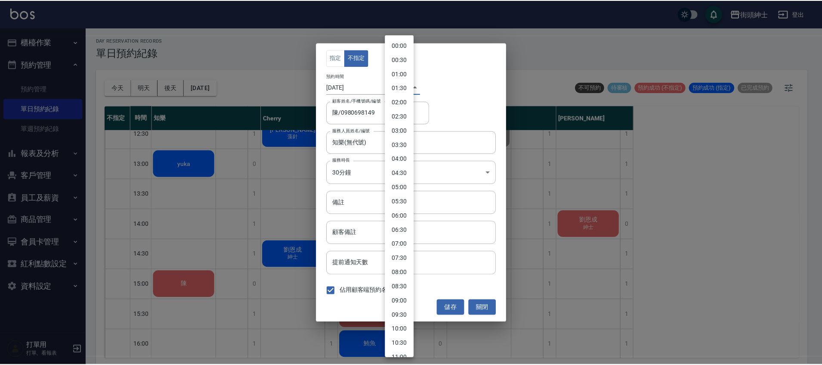
scroll to position [275, 0]
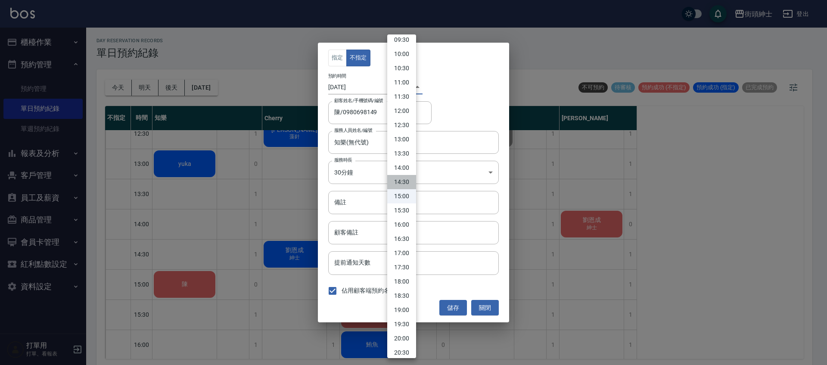
click at [403, 178] on li "14:30" at bounding box center [401, 182] width 29 height 14
type input "1755585000000"
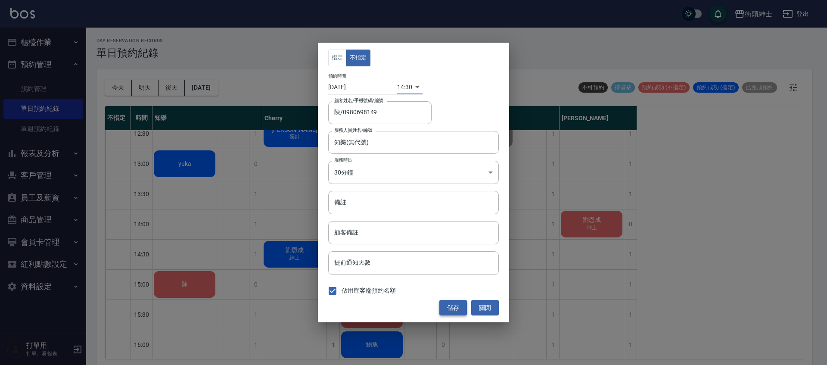
click at [457, 301] on button "儲存" at bounding box center [453, 308] width 28 height 16
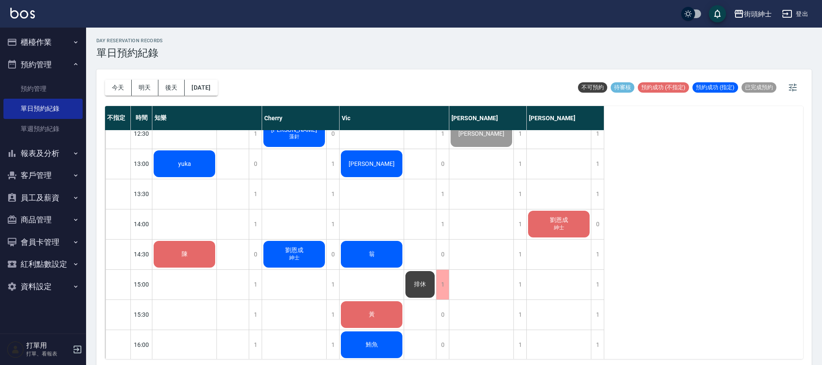
click at [171, 178] on div "陳" at bounding box center [184, 163] width 64 height 29
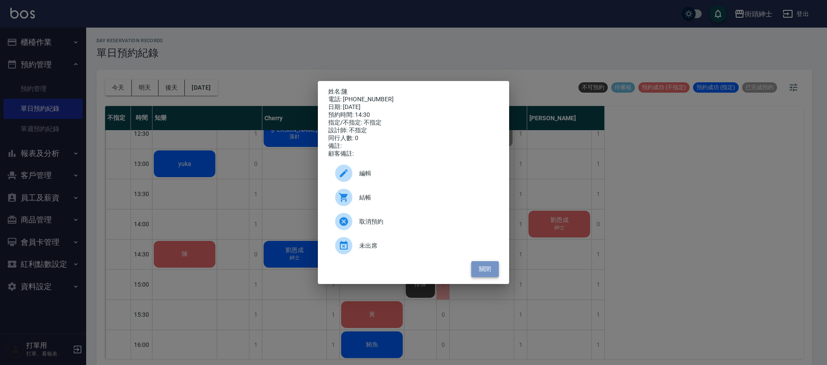
click at [474, 275] on button "關閉" at bounding box center [485, 269] width 28 height 16
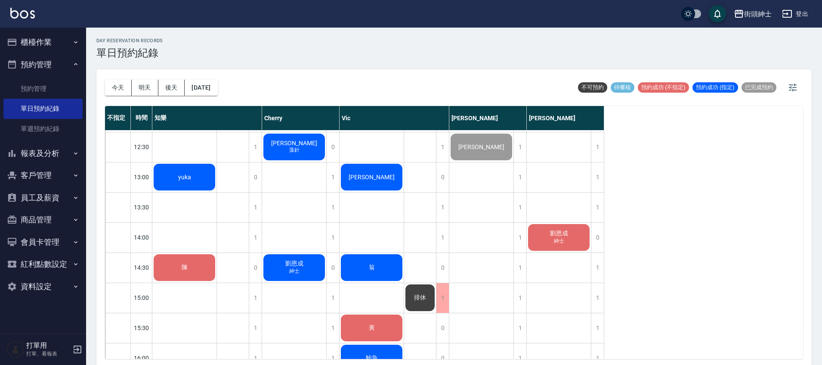
scroll to position [209, 0]
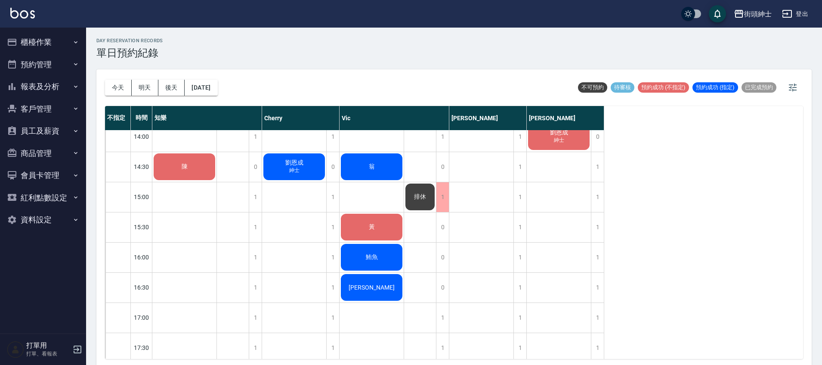
scroll to position [310, 0]
click at [593, 198] on div "1" at bounding box center [597, 197] width 13 height 30
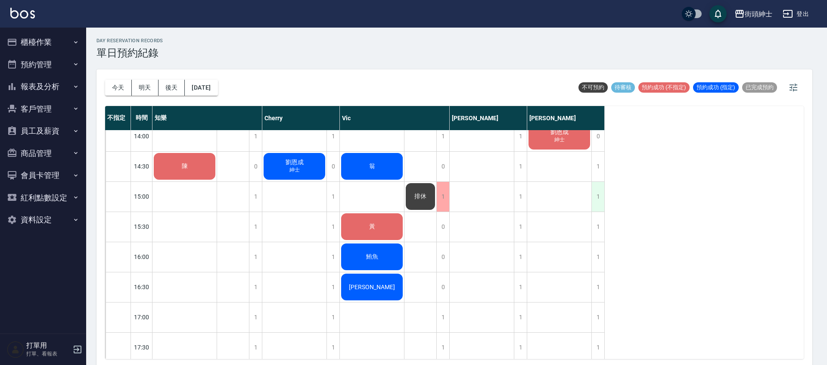
click at [593, 198] on div "1" at bounding box center [597, 197] width 13 height 30
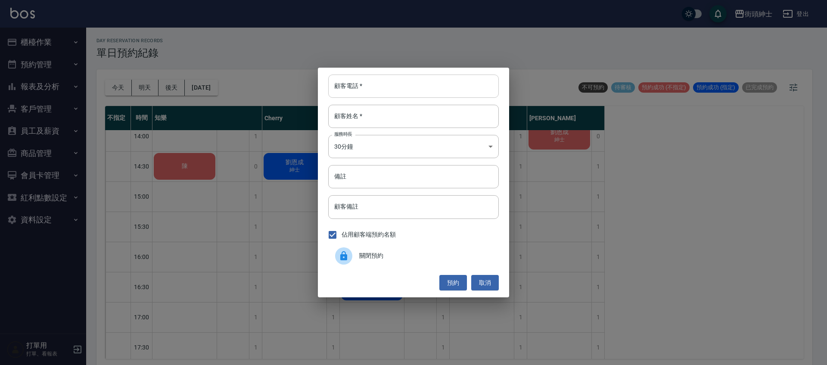
click at [389, 89] on input "顧客電話   *" at bounding box center [413, 85] width 171 height 23
type input "0958708383"
click at [407, 125] on input "顧客姓名   *" at bounding box center [413, 116] width 171 height 23
type input "曹"
click at [453, 282] on button "預約" at bounding box center [453, 283] width 28 height 16
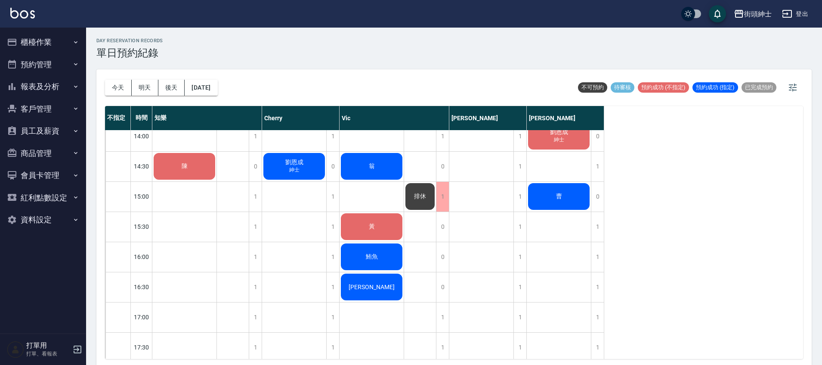
click at [217, 90] on div "曹" at bounding box center [184, 75] width 64 height 29
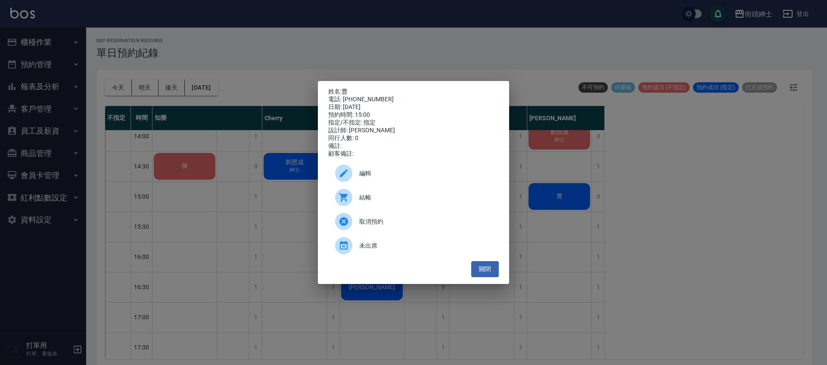
click at [405, 173] on span "編輯" at bounding box center [425, 173] width 133 height 9
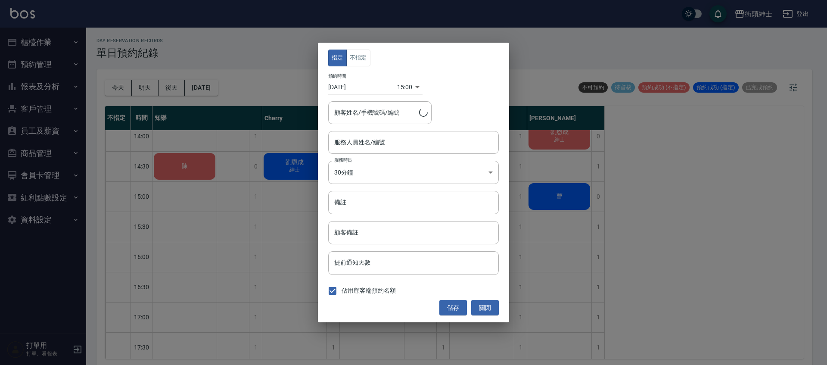
type input "eric(無代號)"
type input "曹/0958708383"
click at [356, 63] on button "不指定" at bounding box center [358, 58] width 24 height 17
click at [450, 307] on button "儲存" at bounding box center [453, 308] width 28 height 16
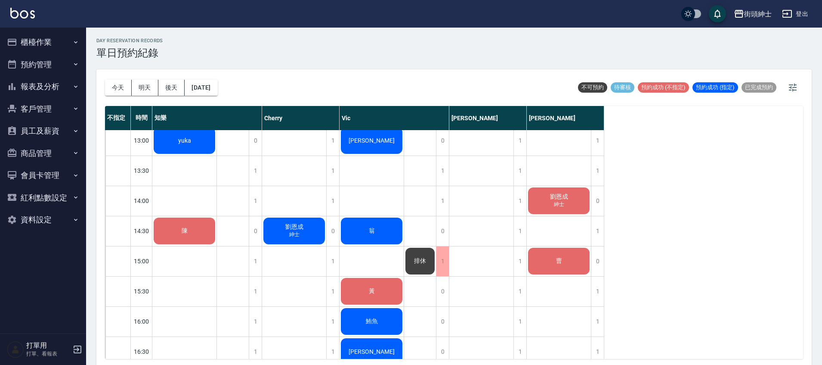
scroll to position [239, 0]
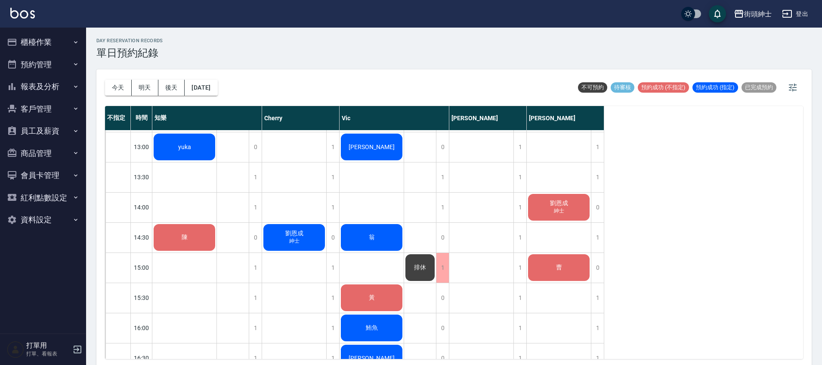
click at [217, 161] on div "黃" at bounding box center [184, 146] width 64 height 29
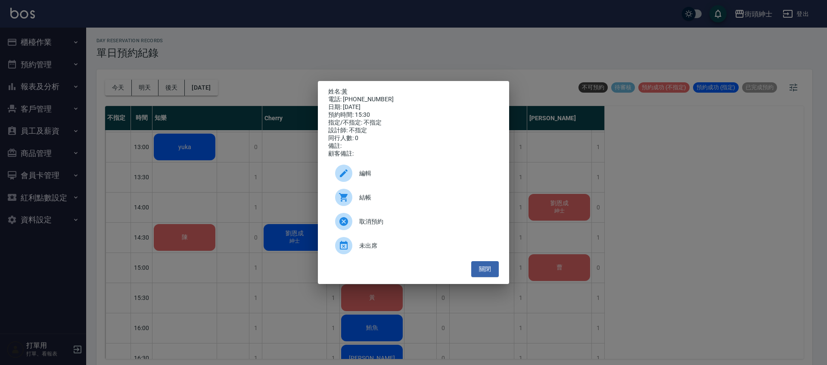
click at [379, 177] on span "編輯" at bounding box center [425, 173] width 133 height 9
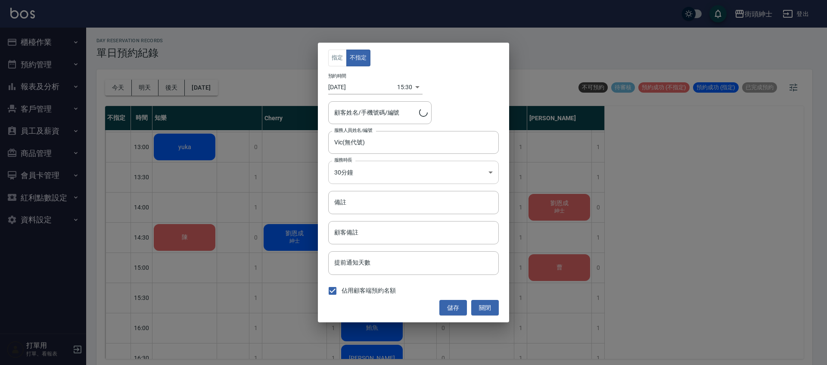
type input "黃/0988603868"
click at [372, 142] on input "Vic(無代號)" at bounding box center [407, 142] width 150 height 15
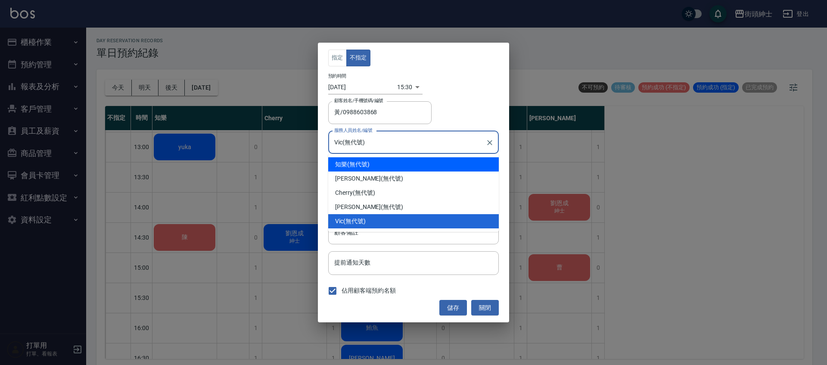
click at [375, 163] on div "知樂 (無代號)" at bounding box center [413, 164] width 171 height 14
click at [375, 163] on body "街頭紳士 登出 櫃檯作業 打帳單 帳單列表 營業儀表板 現金收支登錄 材料自購登錄 每日結帳 排班表 現場電腦打卡 預約管理 預約管理 單日預約紀錄 單週預約…" at bounding box center [413, 183] width 827 height 367
type input "知樂(無代號)"
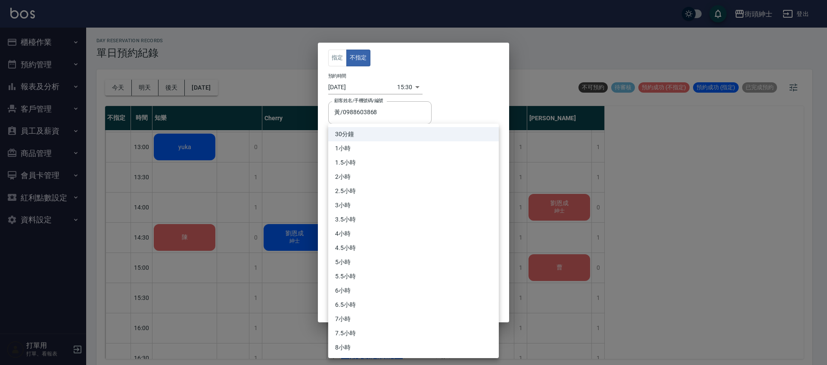
click at [474, 115] on div at bounding box center [413, 182] width 827 height 365
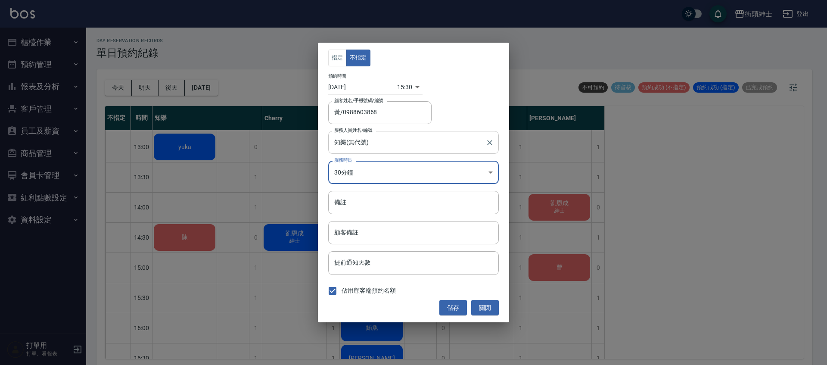
click at [366, 142] on input "知樂(無代號)" at bounding box center [407, 142] width 150 height 15
click at [453, 305] on button "儲存" at bounding box center [453, 308] width 28 height 16
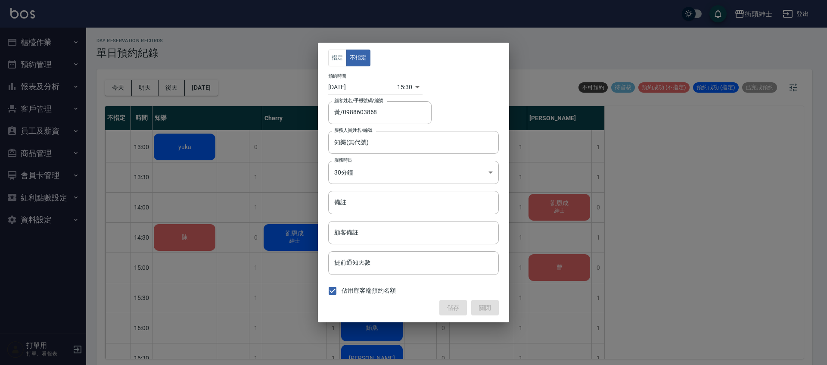
click at [453, 305] on div "儲存 關閉" at bounding box center [413, 308] width 171 height 16
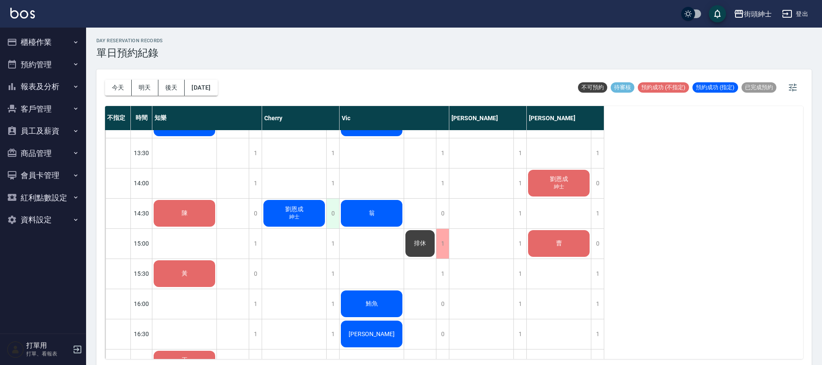
scroll to position [263, 0]
click at [218, 101] on div "今天 明天 後天 2025/08/19" at bounding box center [161, 87] width 113 height 37
click at [217, 90] on button "[DATE]" at bounding box center [201, 88] width 33 height 16
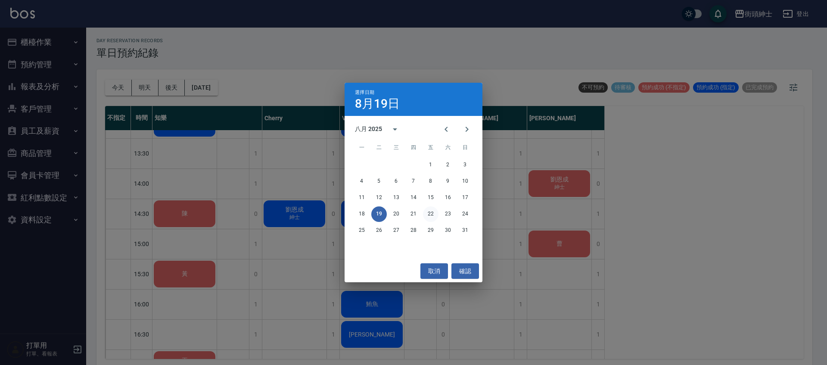
click at [423, 212] on button "22" at bounding box center [431, 214] width 16 height 16
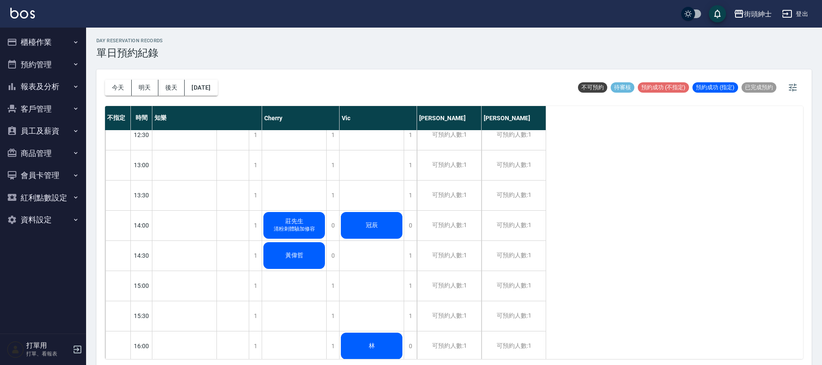
scroll to position [223, 0]
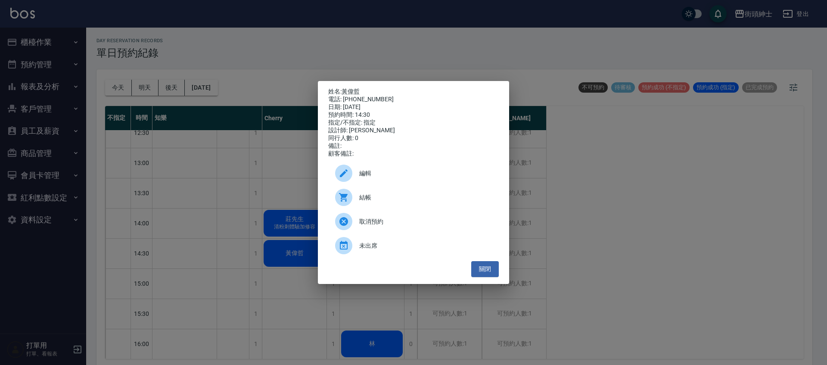
click at [370, 178] on span "編輯" at bounding box center [425, 173] width 133 height 9
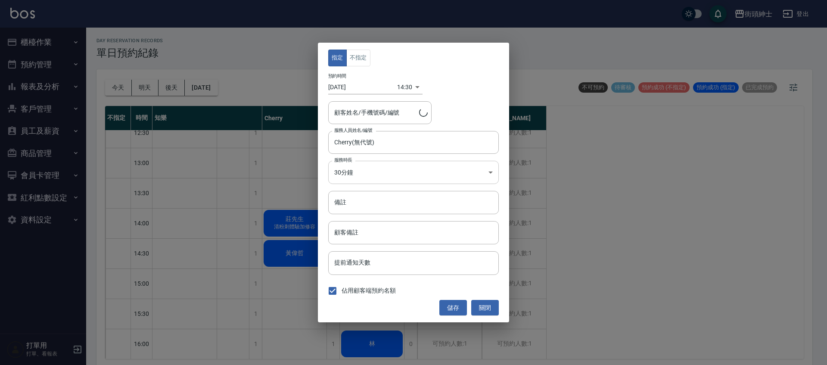
type input "黃偉哲/0908201631"
click at [356, 149] on input "Cherry(無代號)" at bounding box center [407, 142] width 150 height 15
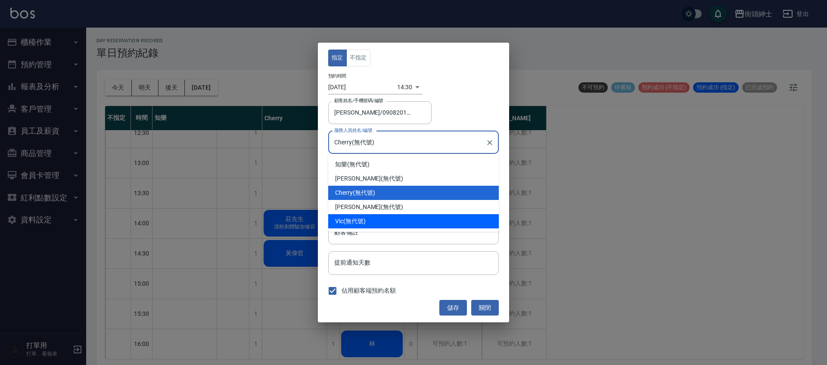
click at [365, 216] on div "Vic (無代號)" at bounding box center [413, 221] width 171 height 14
type input "Vic(無代號)"
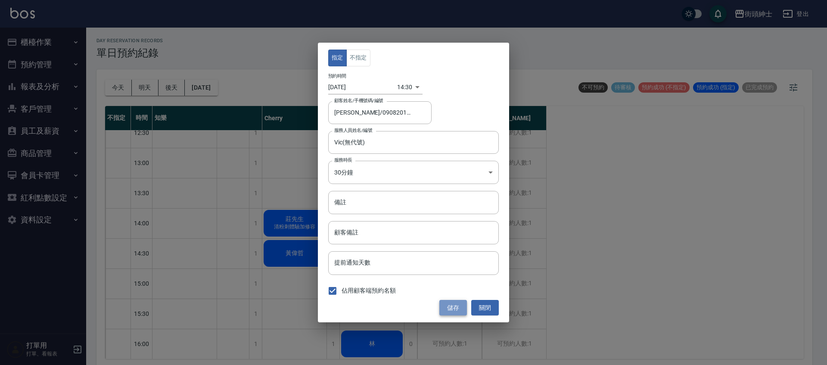
click at [464, 306] on button "儲存" at bounding box center [453, 308] width 28 height 16
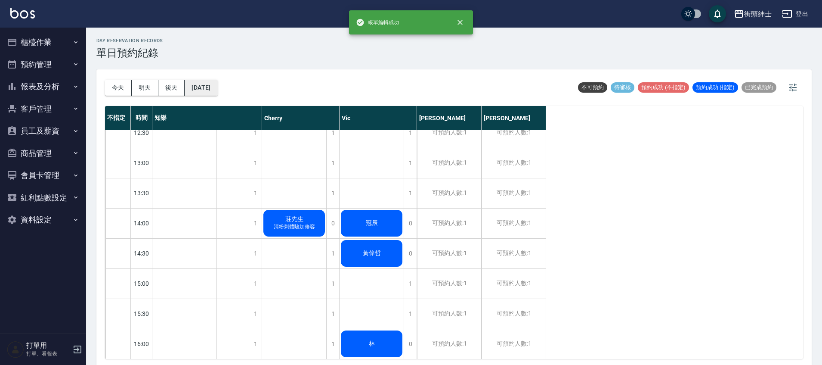
click at [212, 85] on button "2025/08/22" at bounding box center [201, 88] width 33 height 16
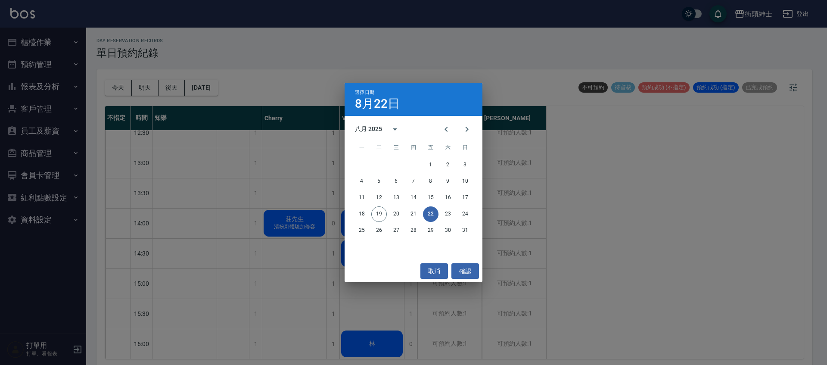
click at [450, 270] on div "取消 確認" at bounding box center [413, 271] width 138 height 23
click at [429, 274] on button "取消" at bounding box center [434, 271] width 28 height 16
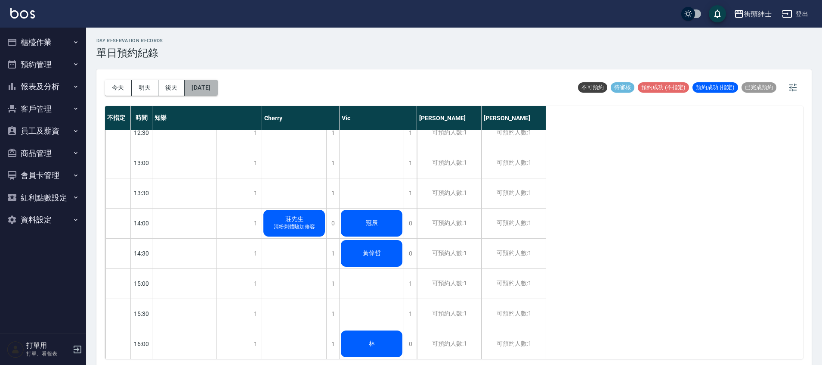
click at [217, 85] on button "2025/08/22" at bounding box center [201, 88] width 33 height 16
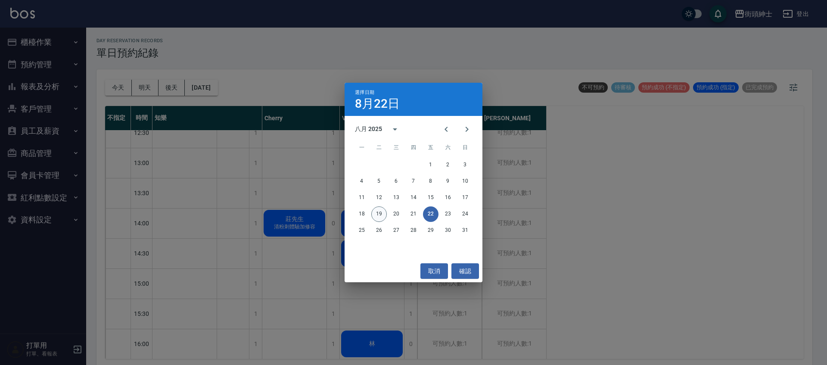
click at [379, 214] on button "19" at bounding box center [379, 214] width 16 height 16
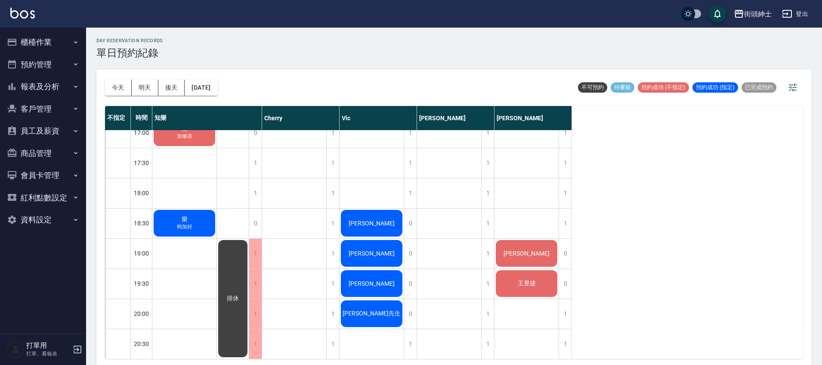
scroll to position [458, 0]
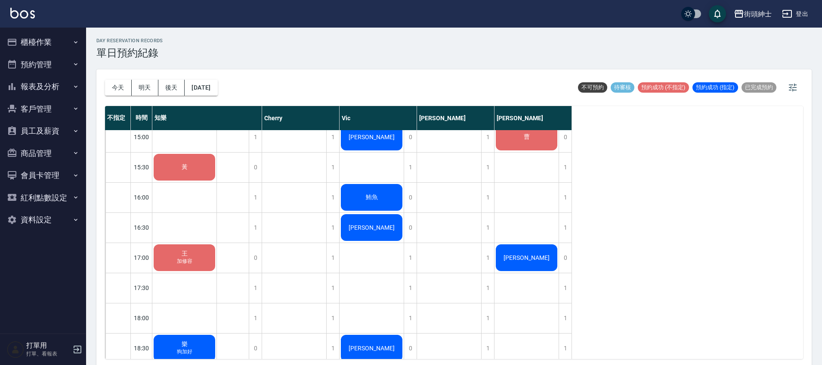
scroll to position [369, 0]
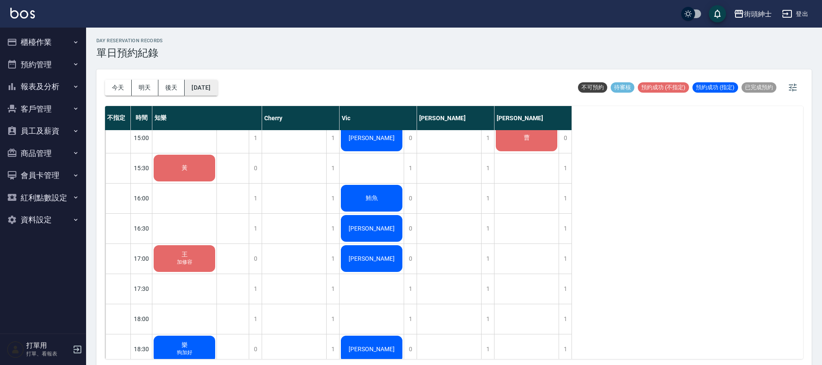
click at [211, 89] on button "[DATE]" at bounding box center [201, 88] width 33 height 16
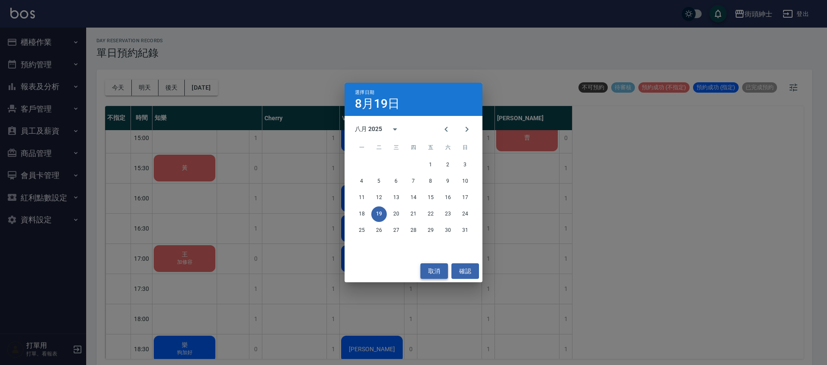
click at [438, 270] on button "取消" at bounding box center [434, 271] width 28 height 16
